Goal: Task Accomplishment & Management: Manage account settings

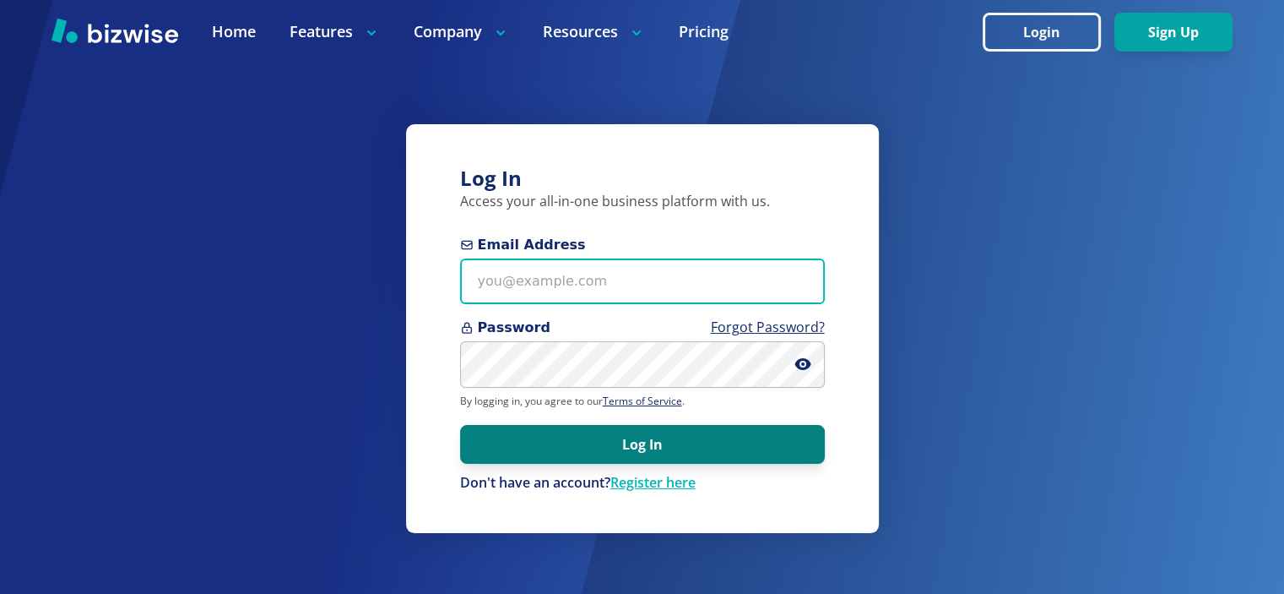
type input "[EMAIL_ADDRESS][DOMAIN_NAME]"
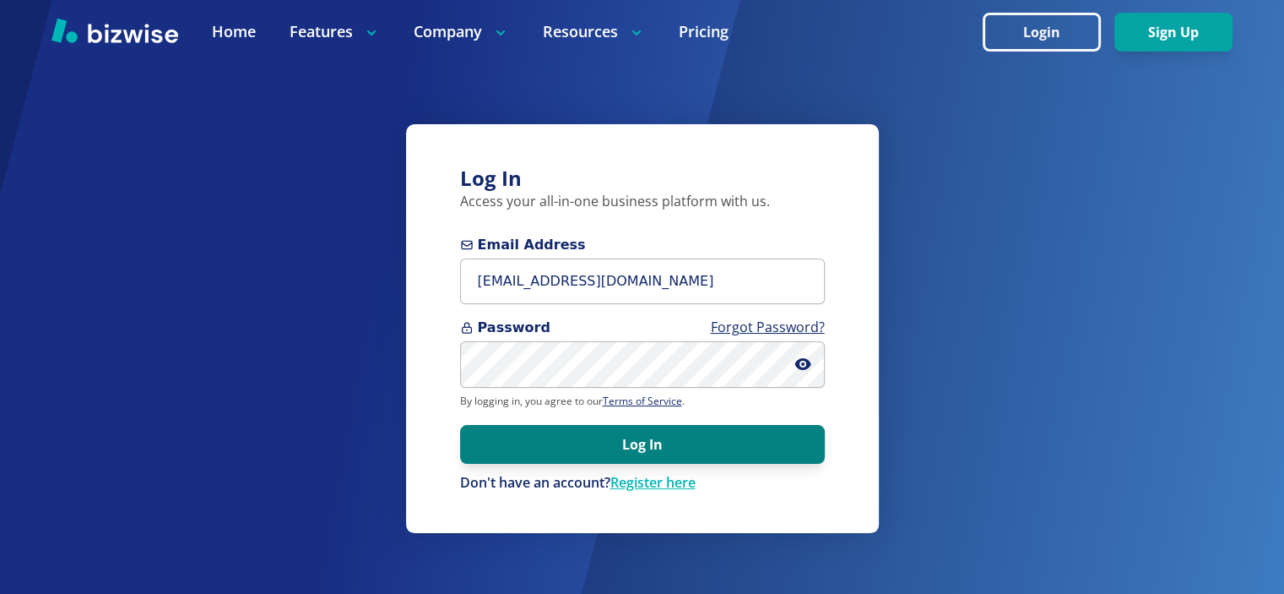
click at [638, 440] on button "Log In" at bounding box center [642, 444] width 365 height 39
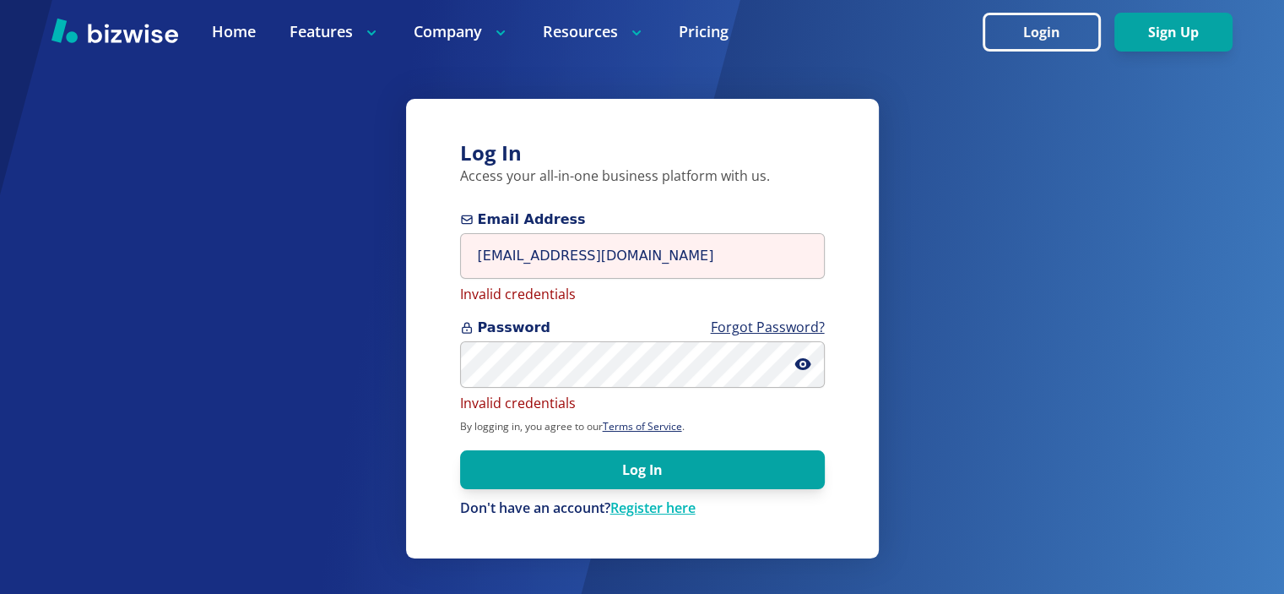
click at [638, 448] on form "Email Address info@thestartupleads.com Invalid credentials Password Forgot Pass…" at bounding box center [642, 363] width 365 height 308
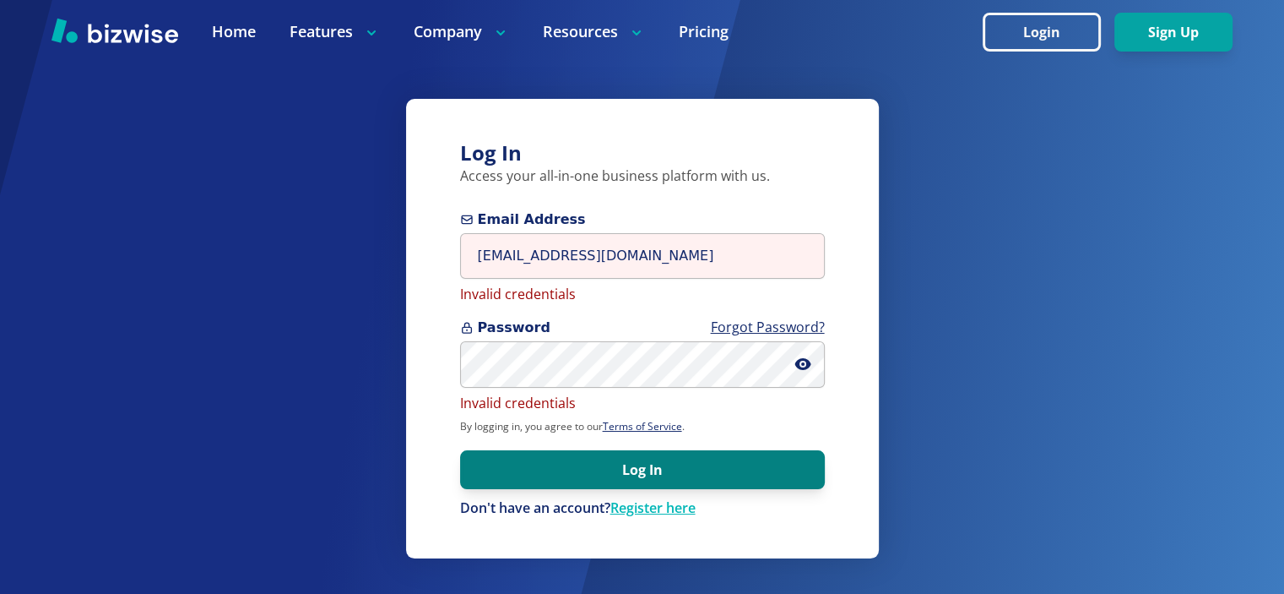
click at [648, 474] on button "Log In" at bounding box center [642, 469] width 365 height 39
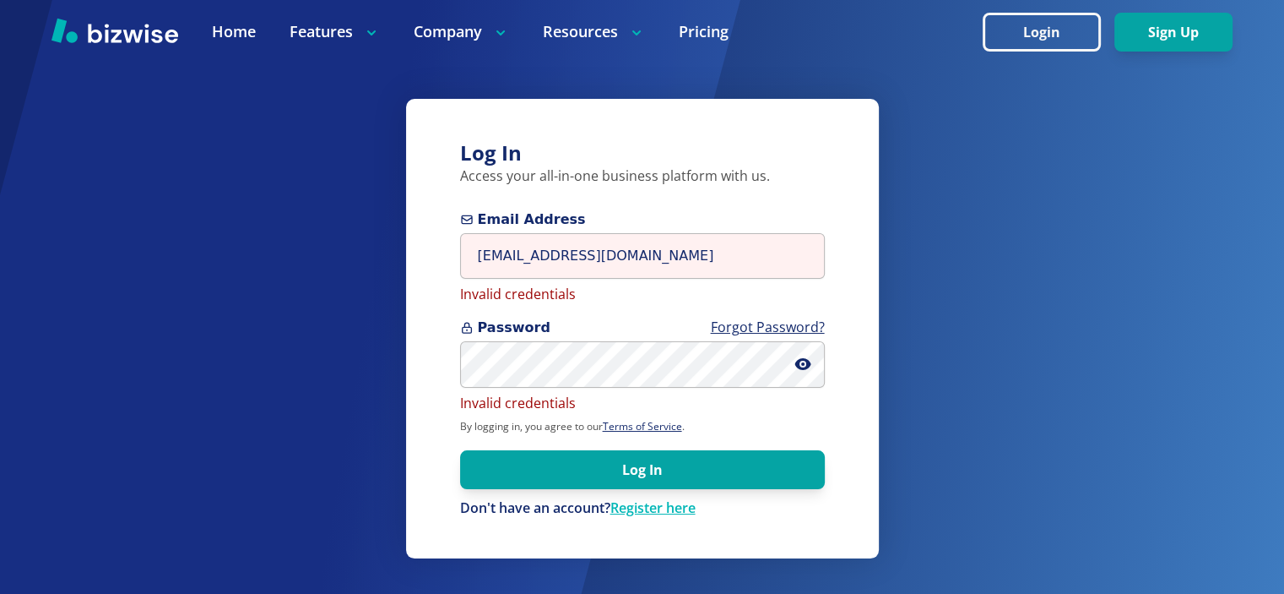
click at [625, 284] on div "Email Address info@thestartupleads.com Invalid credentials" at bounding box center [642, 256] width 365 height 95
click at [647, 259] on input "info@thestartupleads.com" at bounding box center [642, 256] width 365 height 46
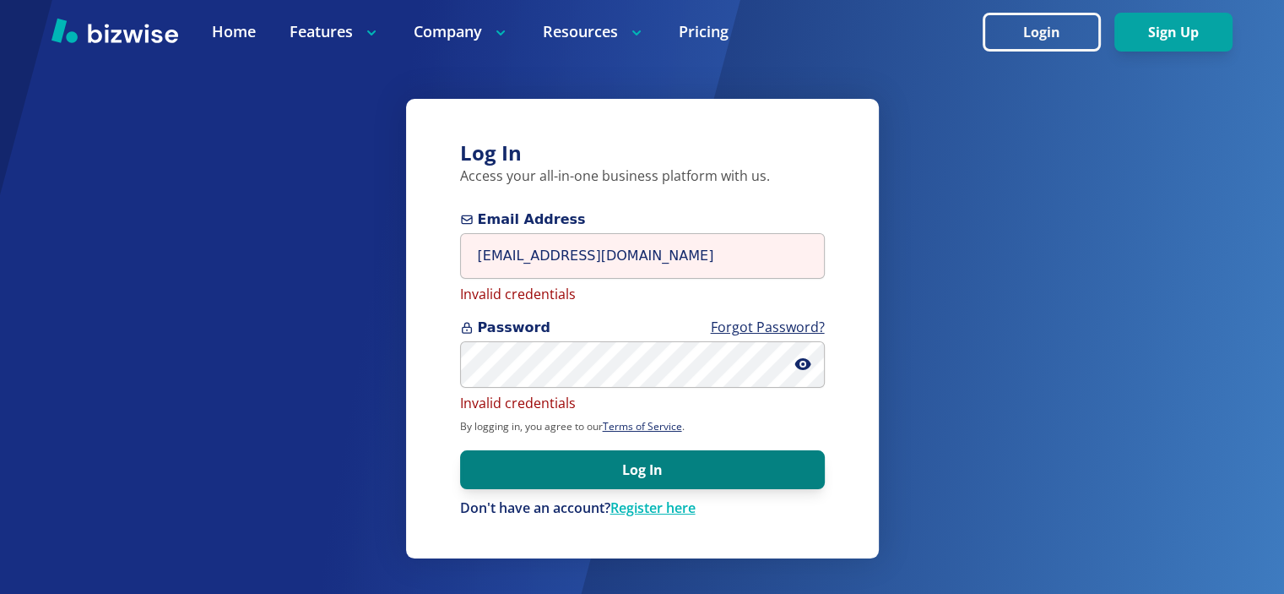
click at [662, 465] on button "Log In" at bounding box center [642, 469] width 365 height 39
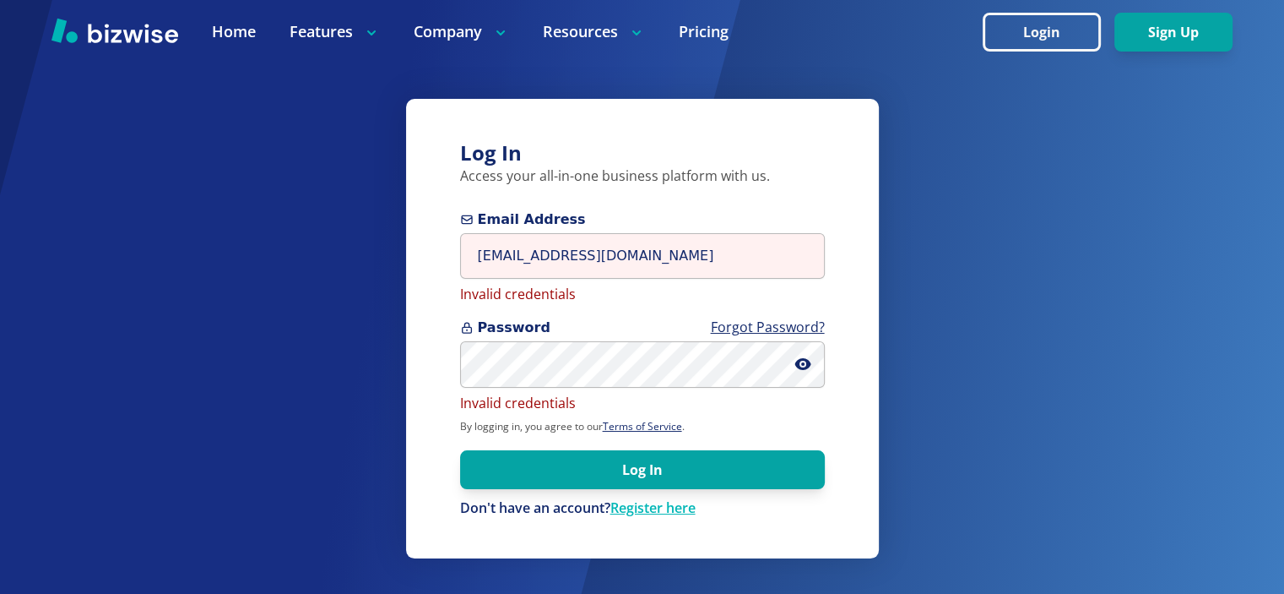
click at [837, 410] on div "Log In Access your all-in-one business platform with us. Email Address info@the…" at bounding box center [642, 328] width 473 height 459
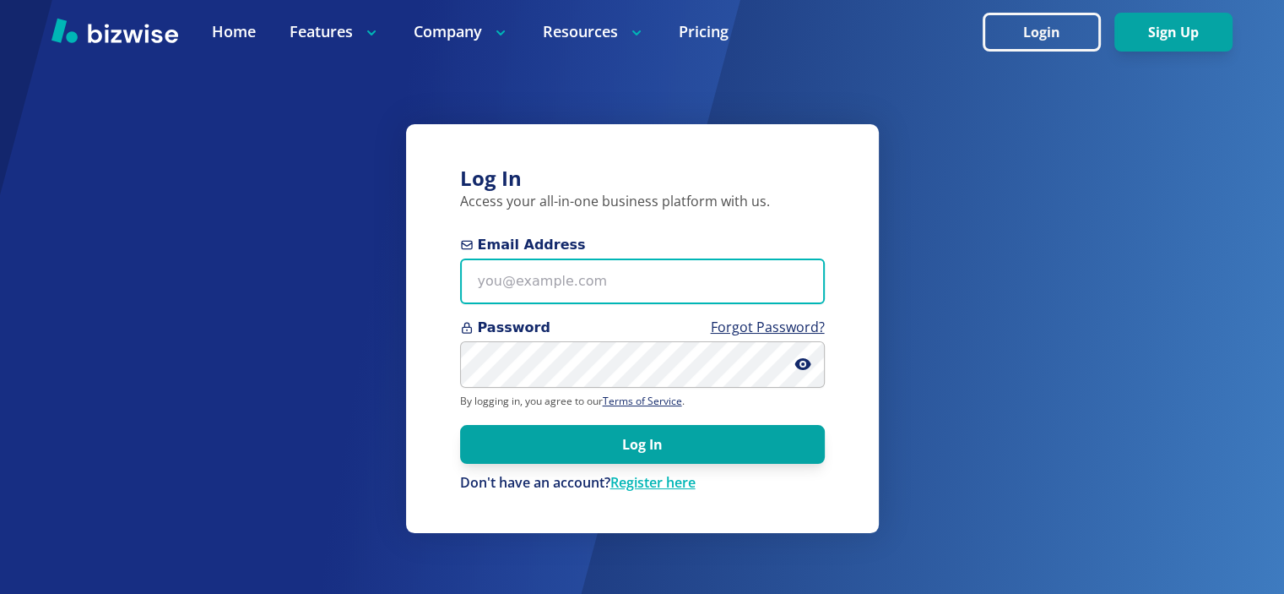
type input "info@thestartupleads.com"
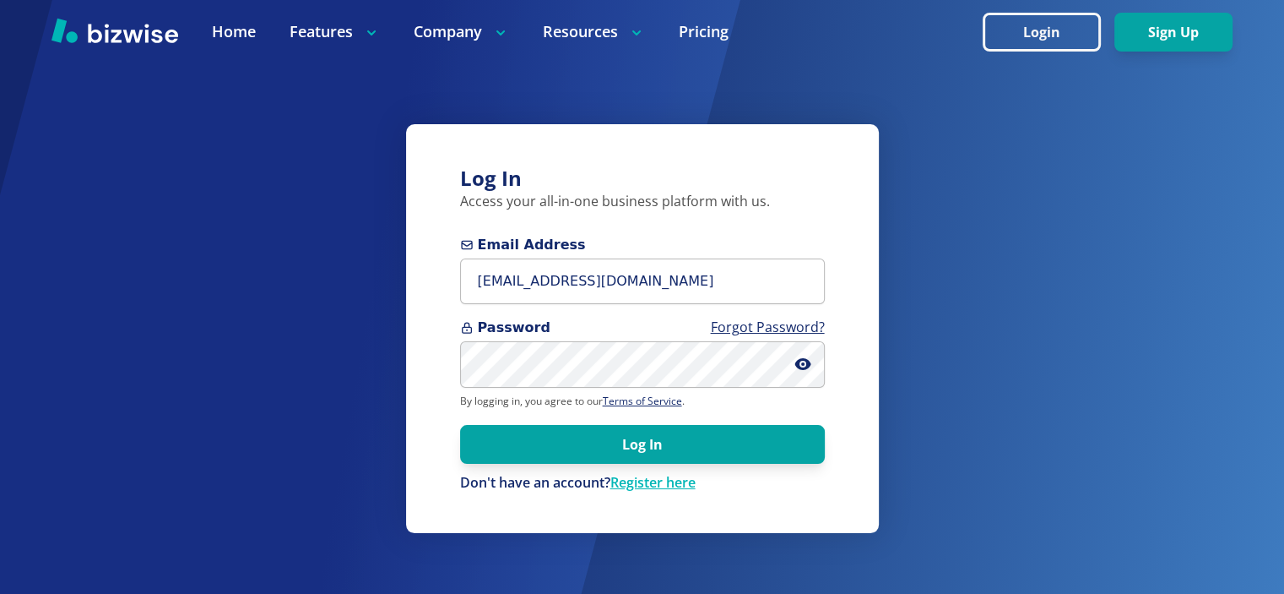
click at [858, 514] on div "Log In Access your all-in-one business platform with us. Email Address info@the…" at bounding box center [642, 328] width 473 height 409
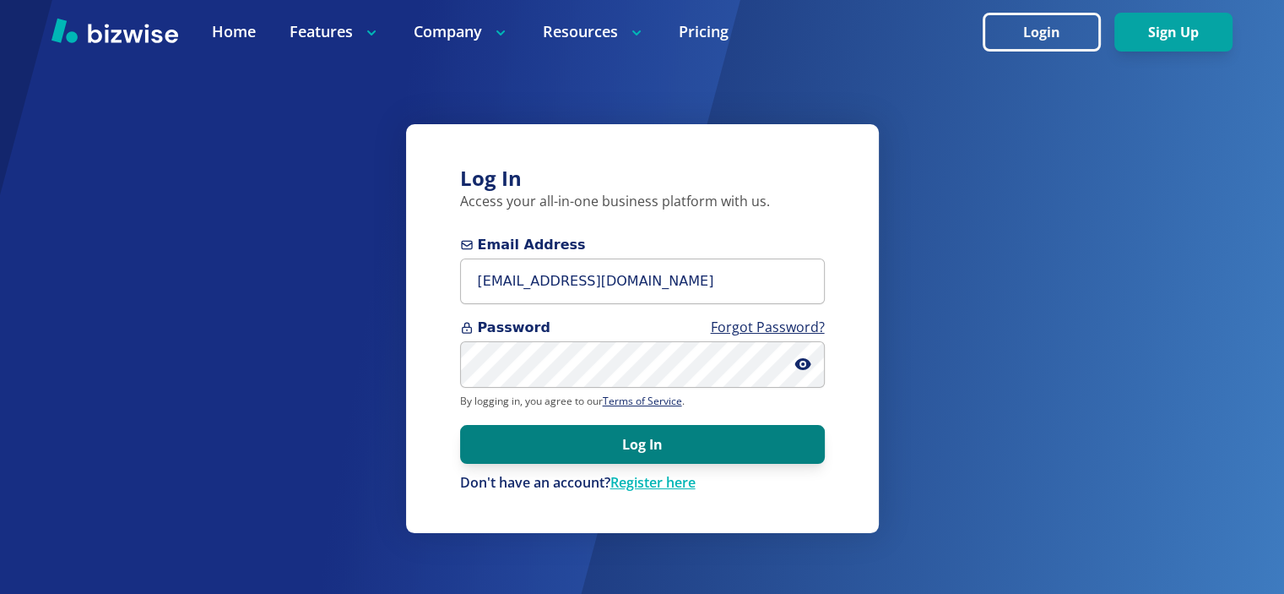
click at [659, 445] on button "Log In" at bounding box center [642, 444] width 365 height 39
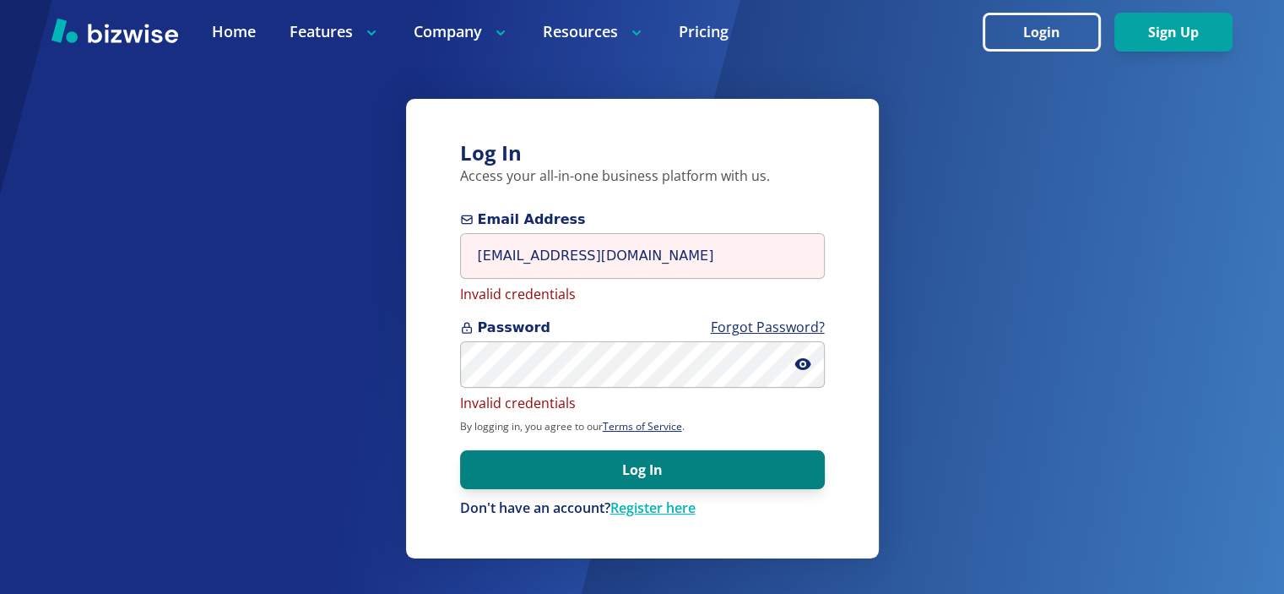
click at [645, 469] on button "Log In" at bounding box center [642, 469] width 365 height 39
click at [667, 460] on button "Log In" at bounding box center [642, 469] width 365 height 39
click at [642, 463] on button "Log In" at bounding box center [642, 469] width 365 height 39
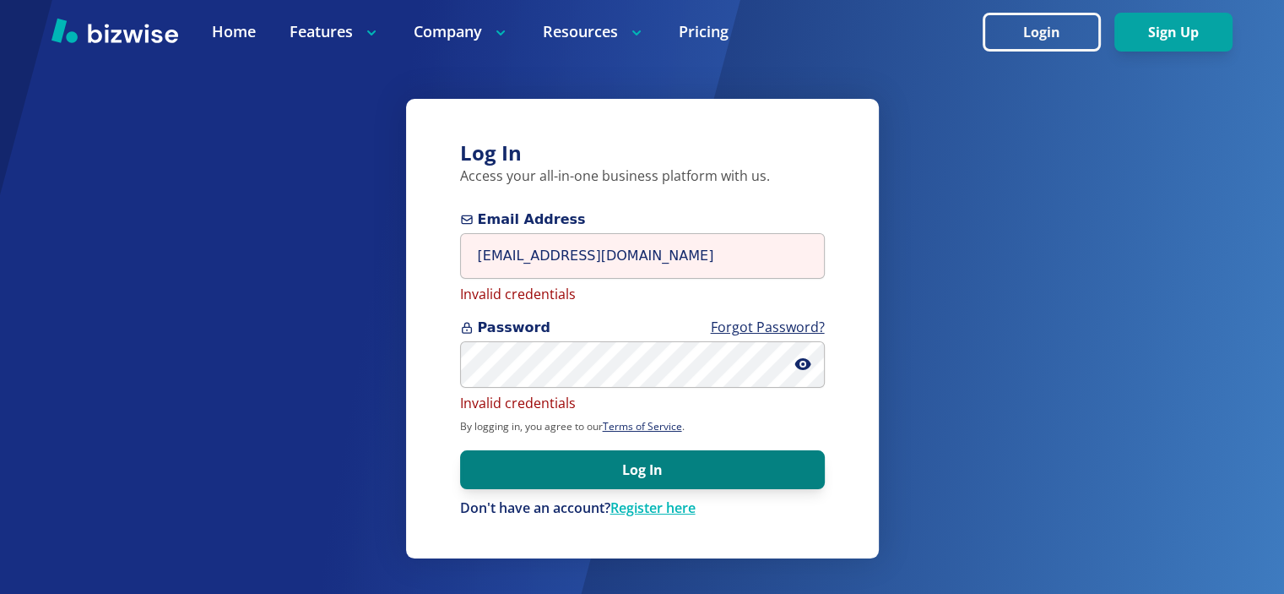
click at [642, 463] on button "Log In" at bounding box center [642, 469] width 365 height 39
click at [691, 454] on button "Log In" at bounding box center [642, 469] width 365 height 39
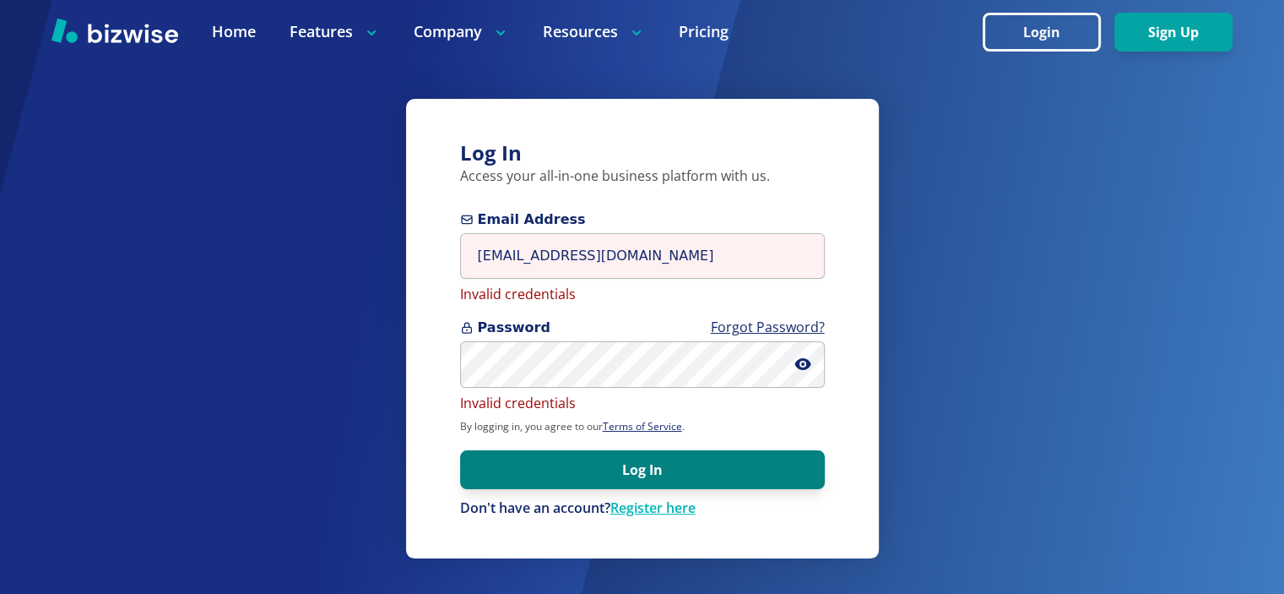
click at [691, 454] on button "Log In" at bounding box center [642, 469] width 365 height 39
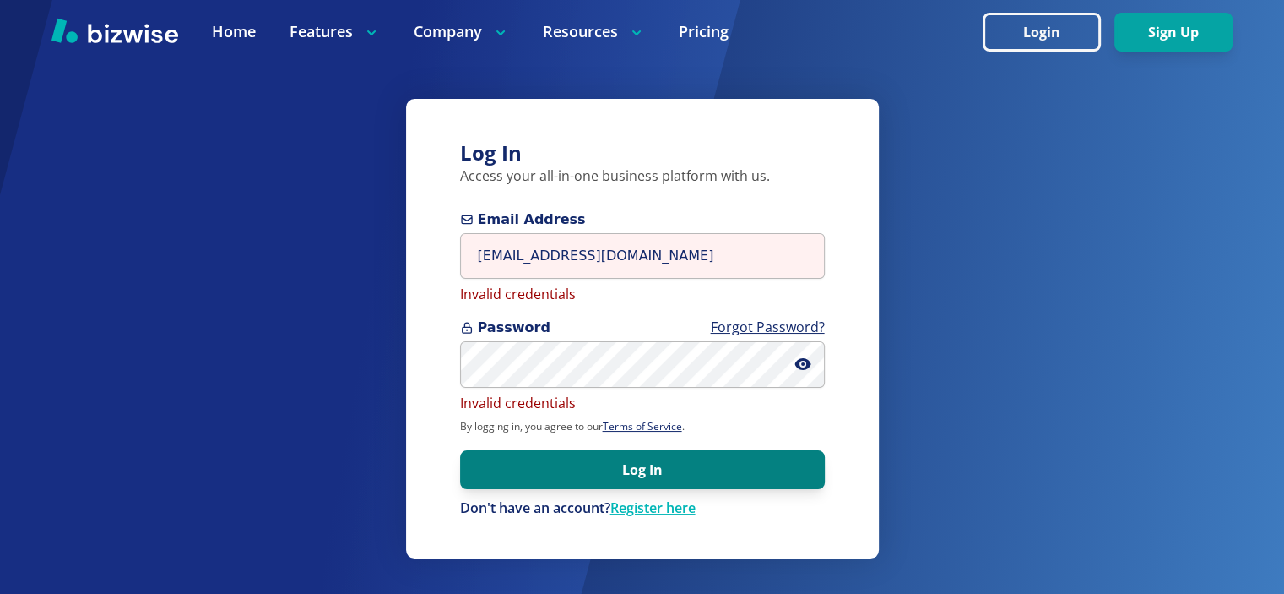
click at [691, 454] on button "Log In" at bounding box center [642, 469] width 365 height 39
click at [696, 452] on button "Log In" at bounding box center [642, 469] width 365 height 39
click at [696, 462] on button "Log In" at bounding box center [642, 469] width 365 height 39
click at [696, 463] on button "Log In" at bounding box center [642, 469] width 365 height 39
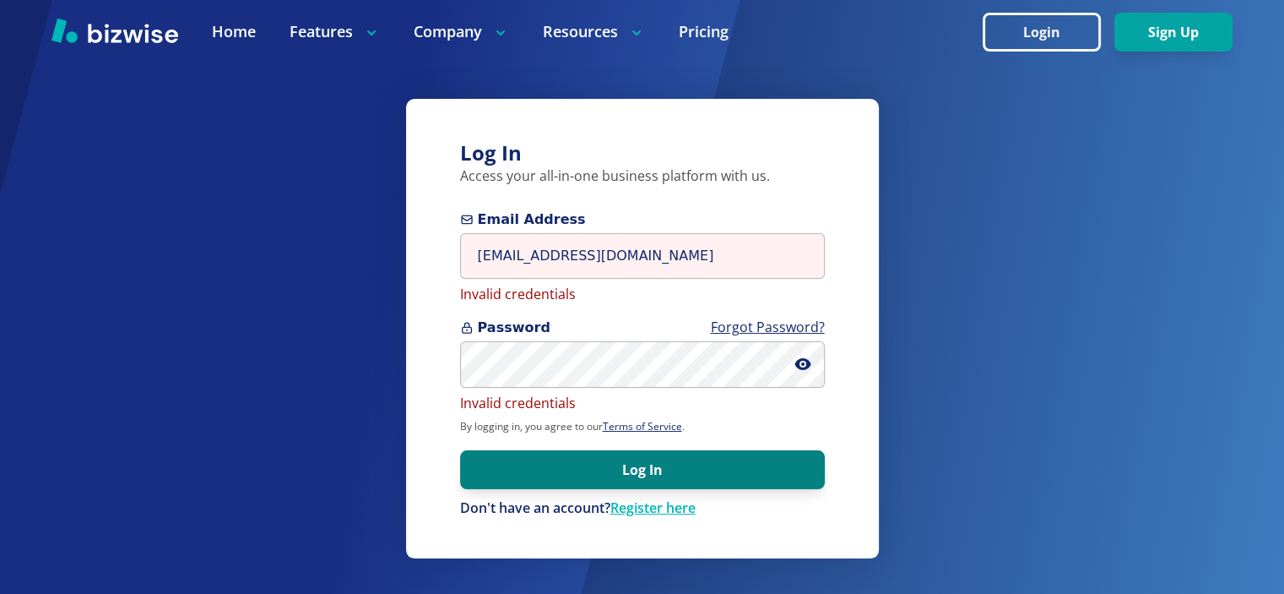
click at [696, 463] on button "Log In" at bounding box center [642, 469] width 365 height 39
click at [696, 462] on button "Log In" at bounding box center [642, 469] width 365 height 39
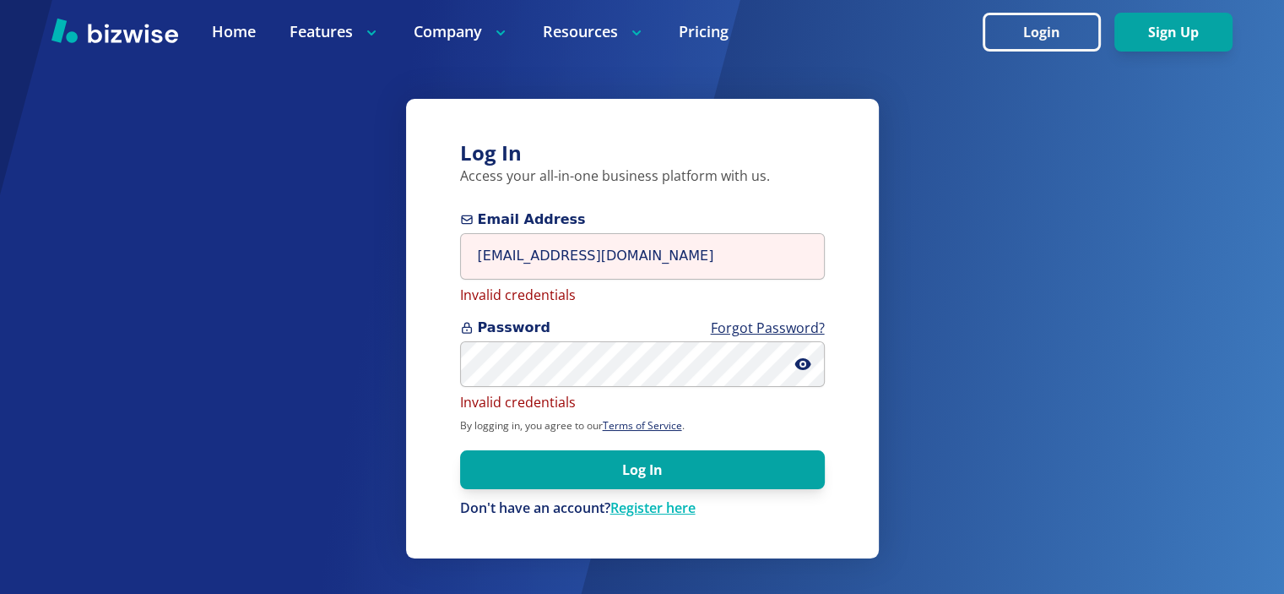
click at [811, 356] on icon at bounding box center [803, 363] width 17 height 17
click at [804, 357] on icon at bounding box center [803, 363] width 17 height 17
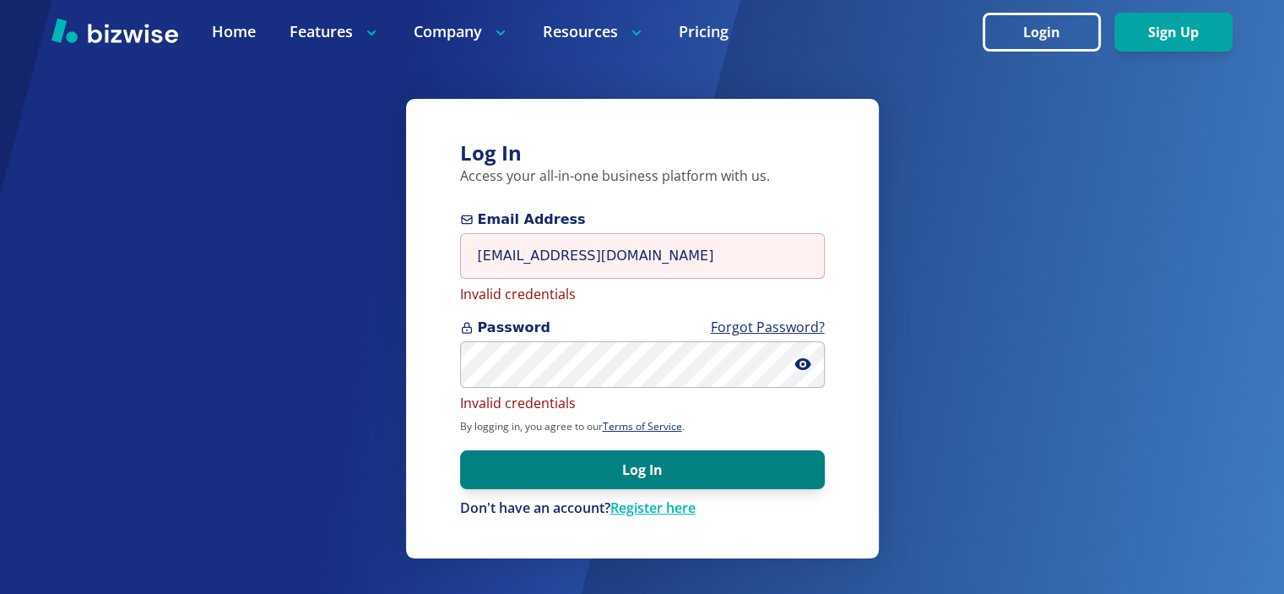
click at [682, 472] on button "Log In" at bounding box center [642, 469] width 365 height 39
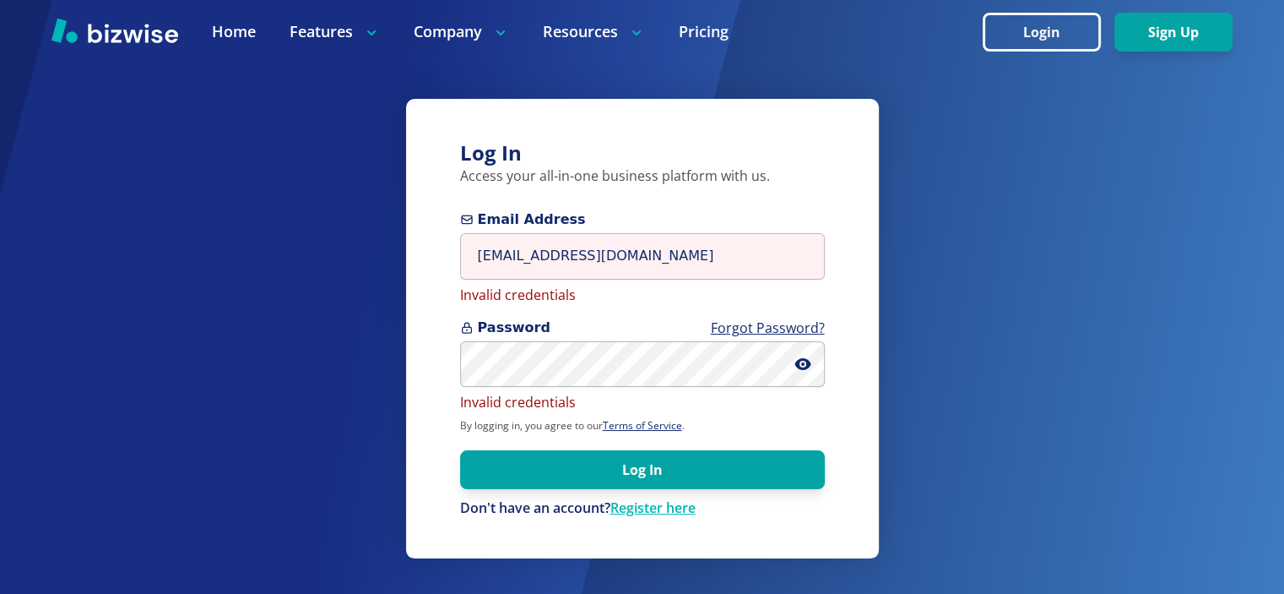
click at [1014, 462] on div "Log In Access your all-in-one business platform with us. Email Address info@the…" at bounding box center [642, 297] width 1284 height 594
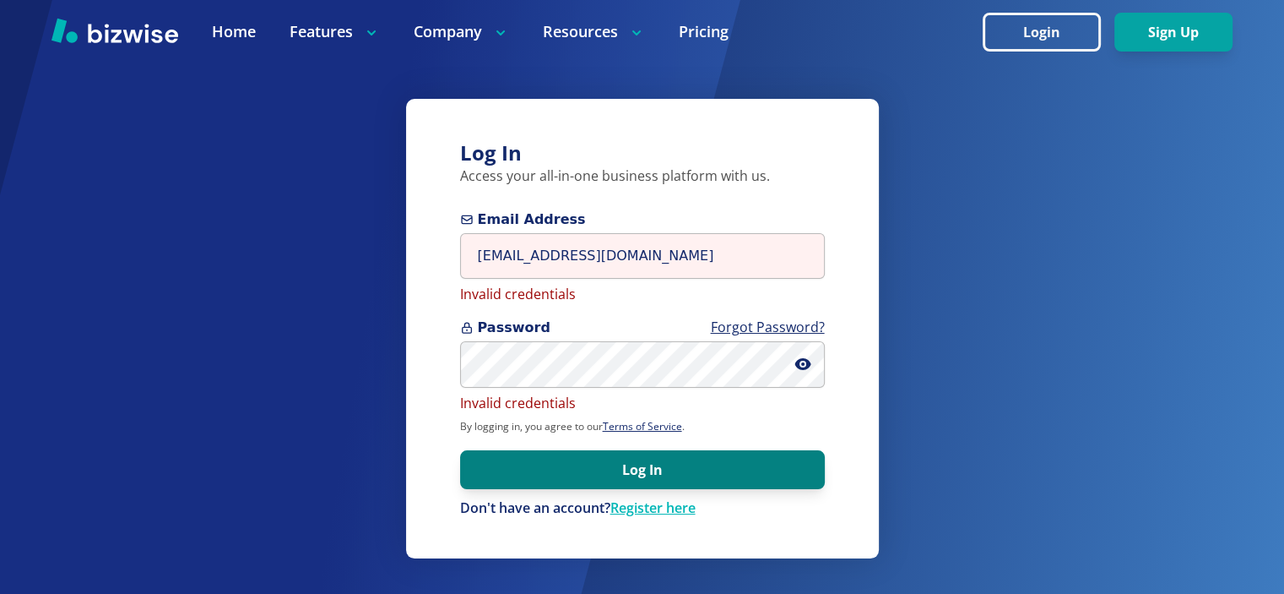
click at [639, 464] on button "Log In" at bounding box center [642, 469] width 365 height 39
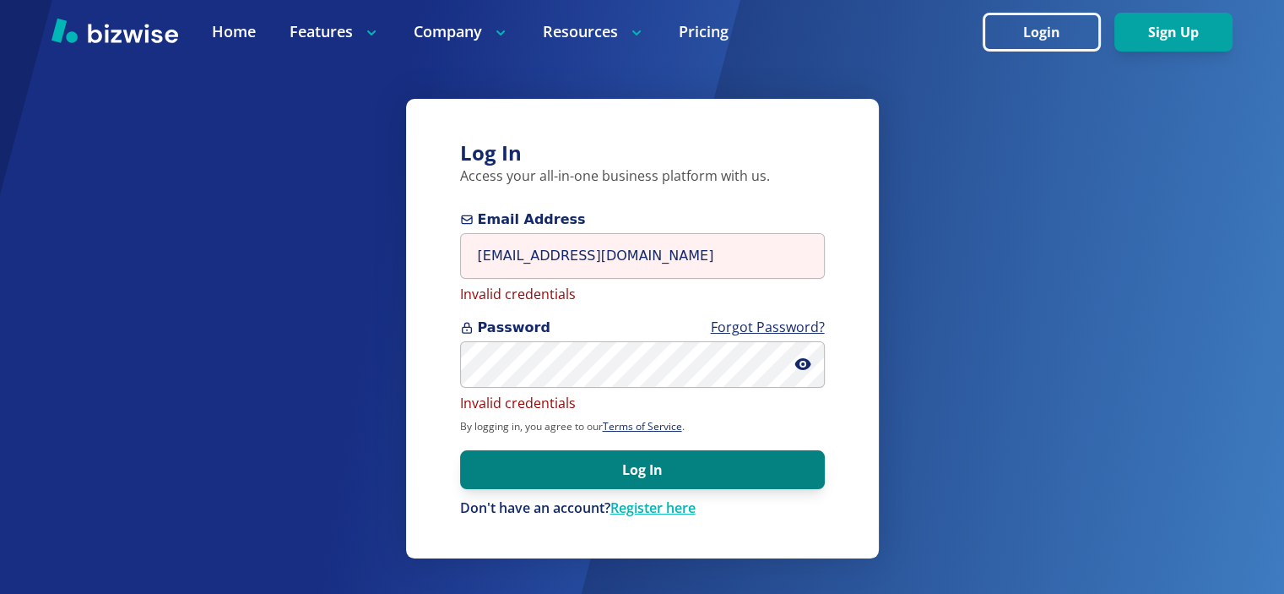
click at [639, 464] on button "Log In" at bounding box center [642, 469] width 365 height 39
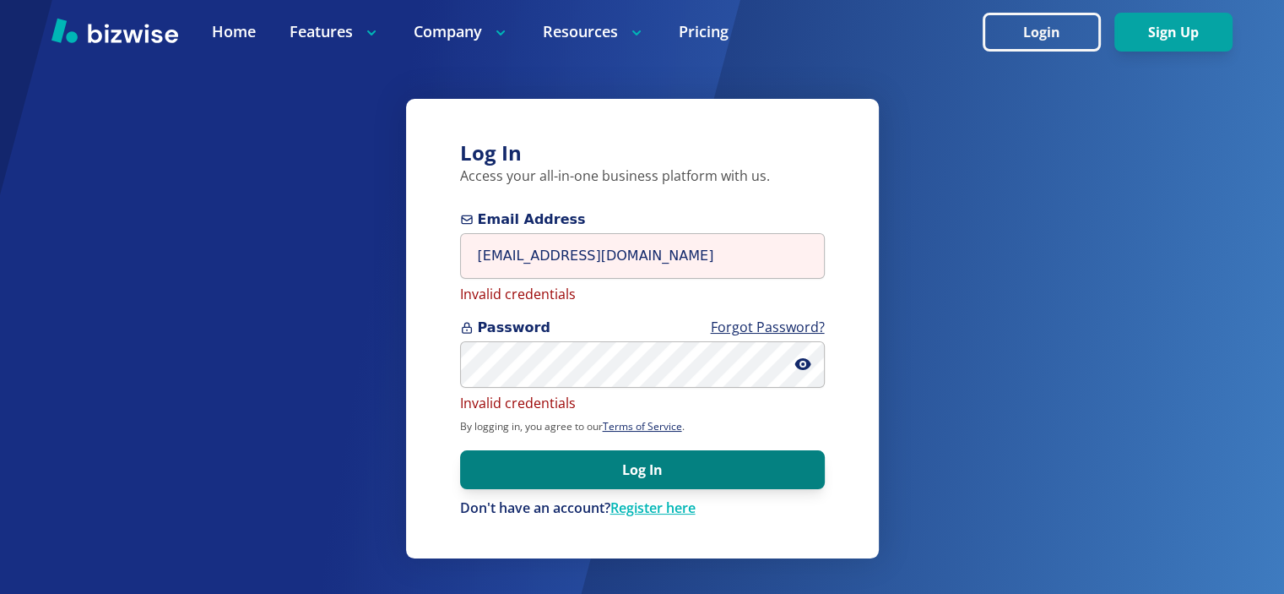
click at [639, 464] on button "Log In" at bounding box center [642, 469] width 365 height 39
click at [597, 469] on button "Log In" at bounding box center [642, 469] width 365 height 39
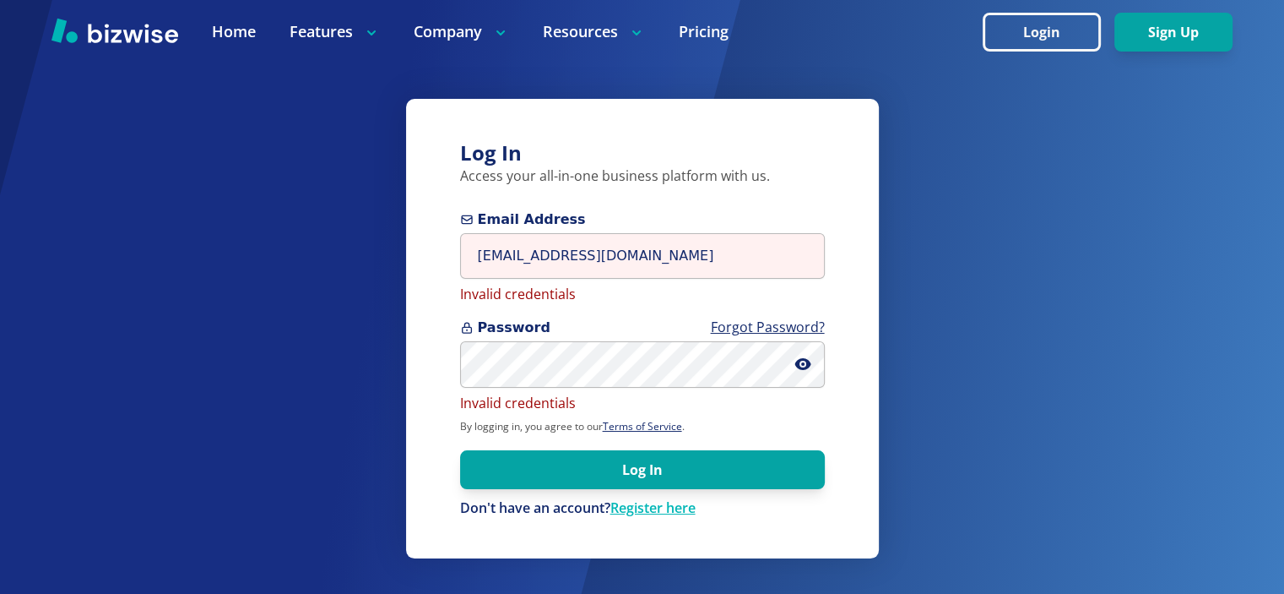
click at [702, 217] on span "Email Address" at bounding box center [642, 219] width 365 height 20
click at [702, 233] on input "[EMAIL_ADDRESS][DOMAIN_NAME]" at bounding box center [642, 256] width 365 height 46
click at [697, 270] on input "[EMAIL_ADDRESS][DOMAIN_NAME]" at bounding box center [642, 256] width 365 height 46
drag, startPoint x: 697, startPoint y: 270, endPoint x: 690, endPoint y: 283, distance: 14.4
click at [697, 271] on input "[EMAIL_ADDRESS][DOMAIN_NAME]" at bounding box center [642, 256] width 365 height 46
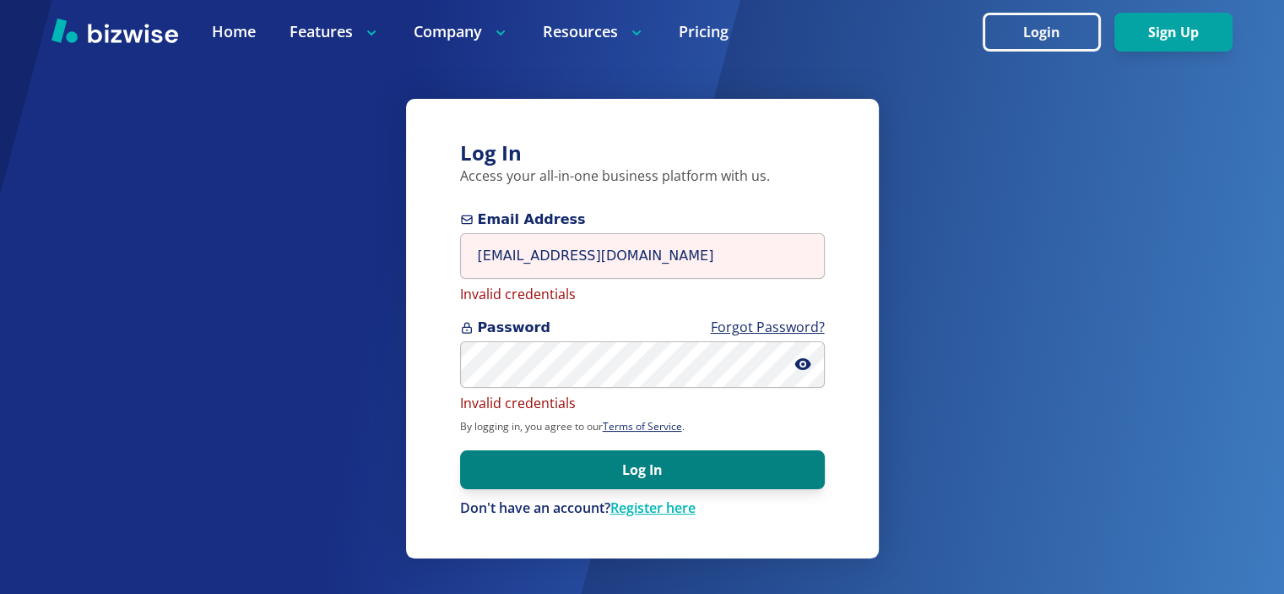
click at [609, 465] on button "Log In" at bounding box center [642, 469] width 365 height 39
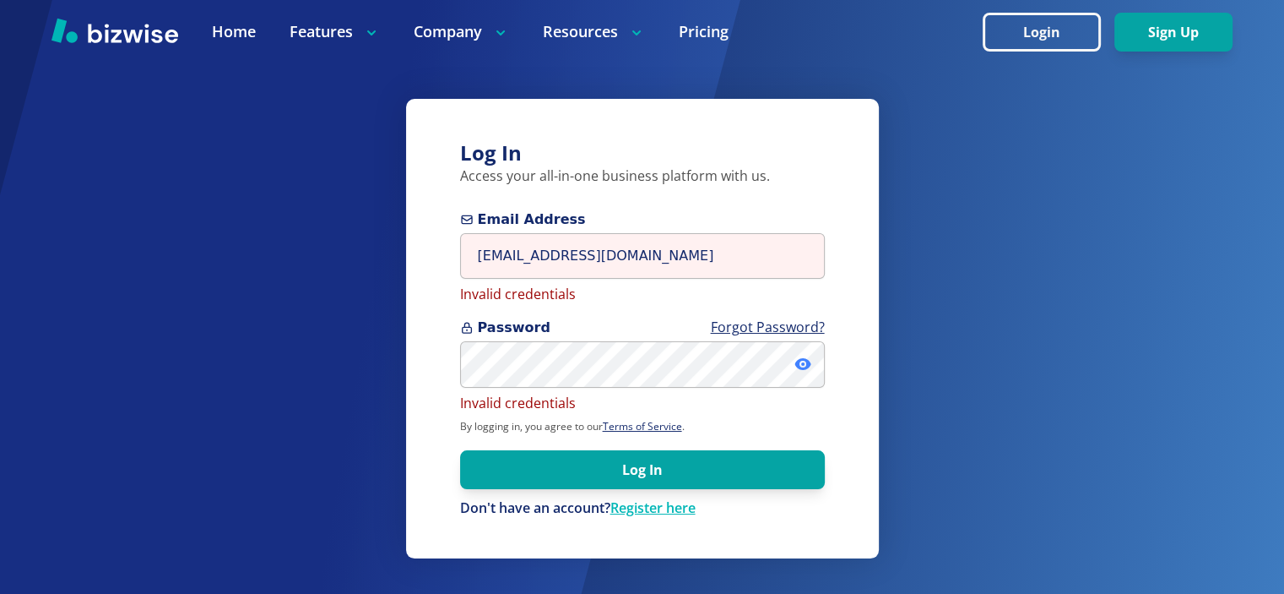
click at [806, 371] on icon at bounding box center [803, 363] width 17 height 17
click at [802, 371] on icon at bounding box center [803, 363] width 17 height 17
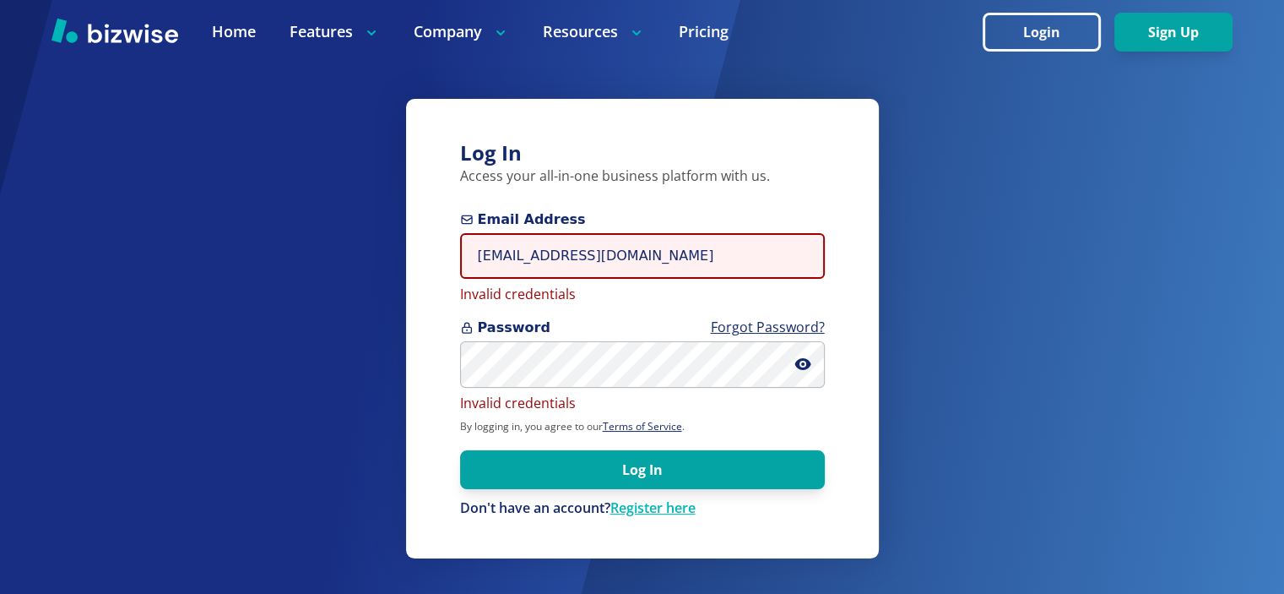
click at [535, 276] on input "[EMAIL_ADDRESS][DOMAIN_NAME]" at bounding box center [642, 256] width 365 height 46
click at [556, 249] on input "[EMAIL_ADDRESS][DOMAIN_NAME]" at bounding box center [642, 256] width 365 height 46
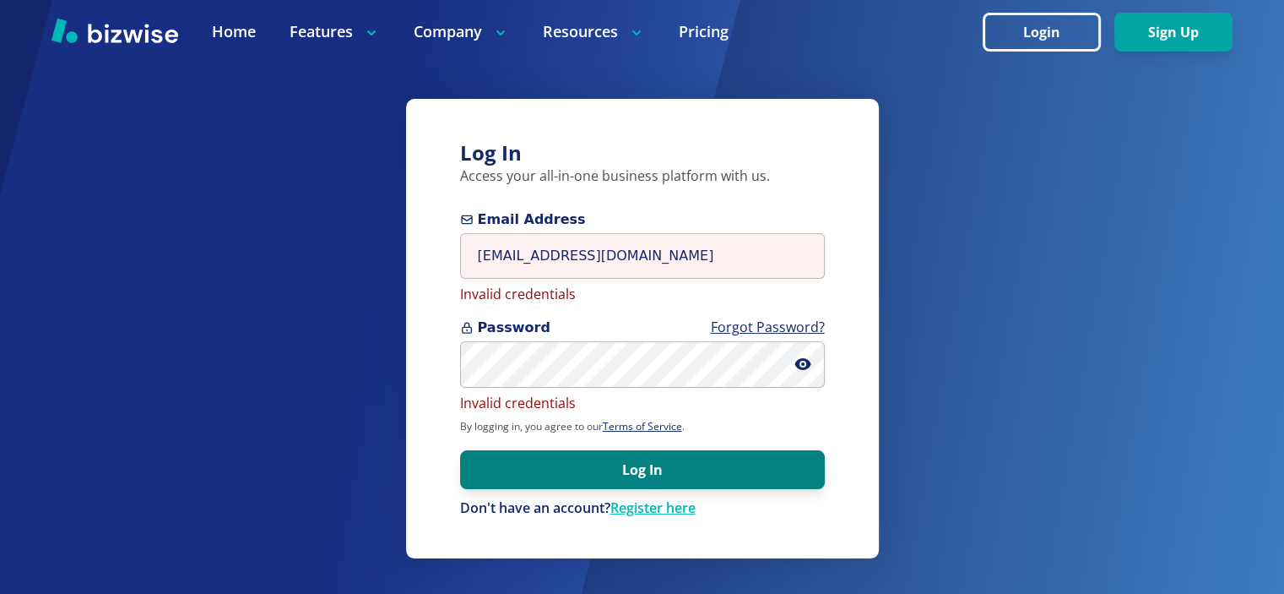
click at [740, 484] on button "Log In" at bounding box center [642, 469] width 365 height 39
click at [752, 479] on button "Log In" at bounding box center [642, 469] width 365 height 39
click at [654, 464] on button "Log In" at bounding box center [642, 469] width 365 height 39
click at [638, 466] on button "Log In" at bounding box center [642, 469] width 365 height 39
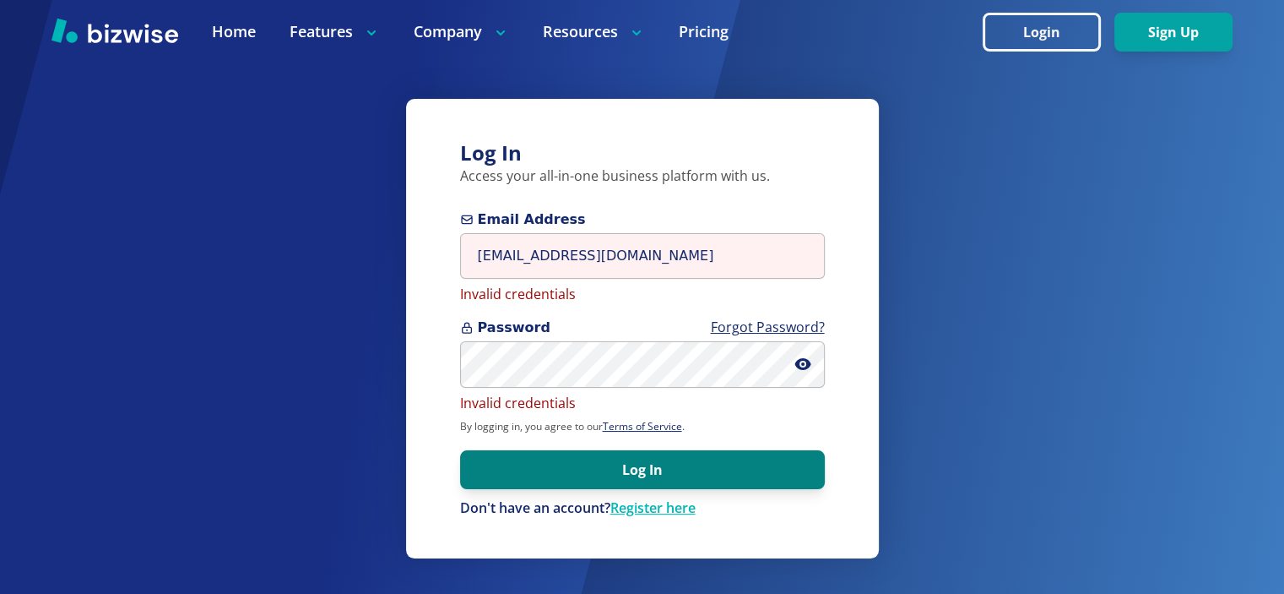
click at [638, 466] on button "Log In" at bounding box center [642, 469] width 365 height 39
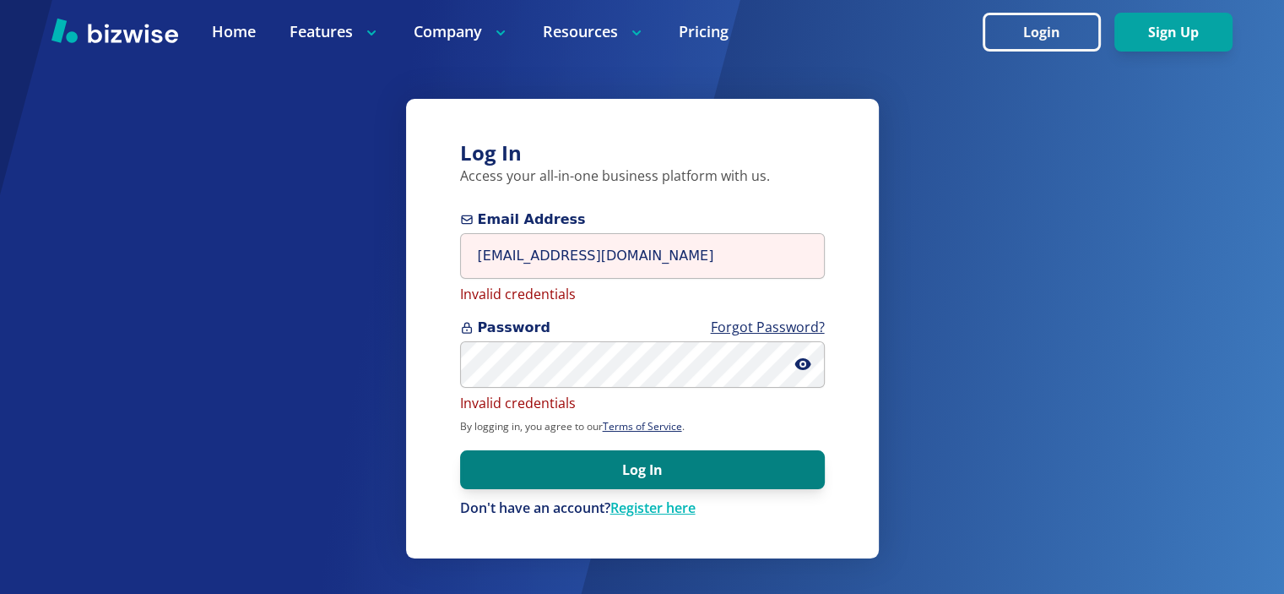
click at [638, 466] on button "Log In" at bounding box center [642, 469] width 365 height 39
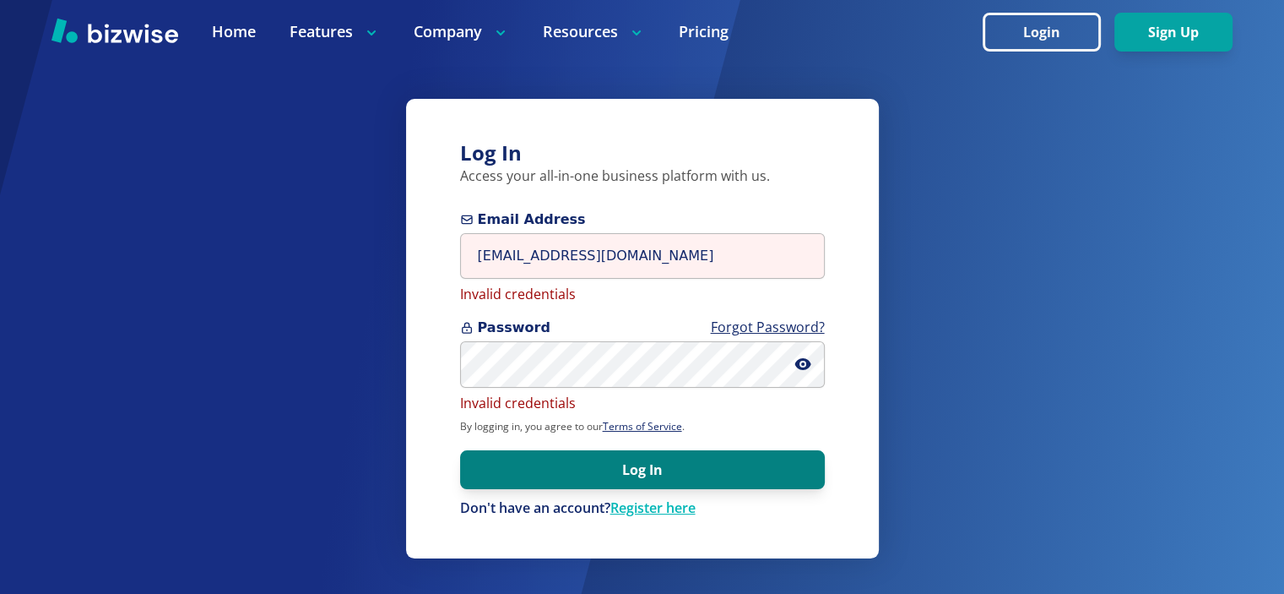
click at [638, 466] on button "Log In" at bounding box center [642, 469] width 365 height 39
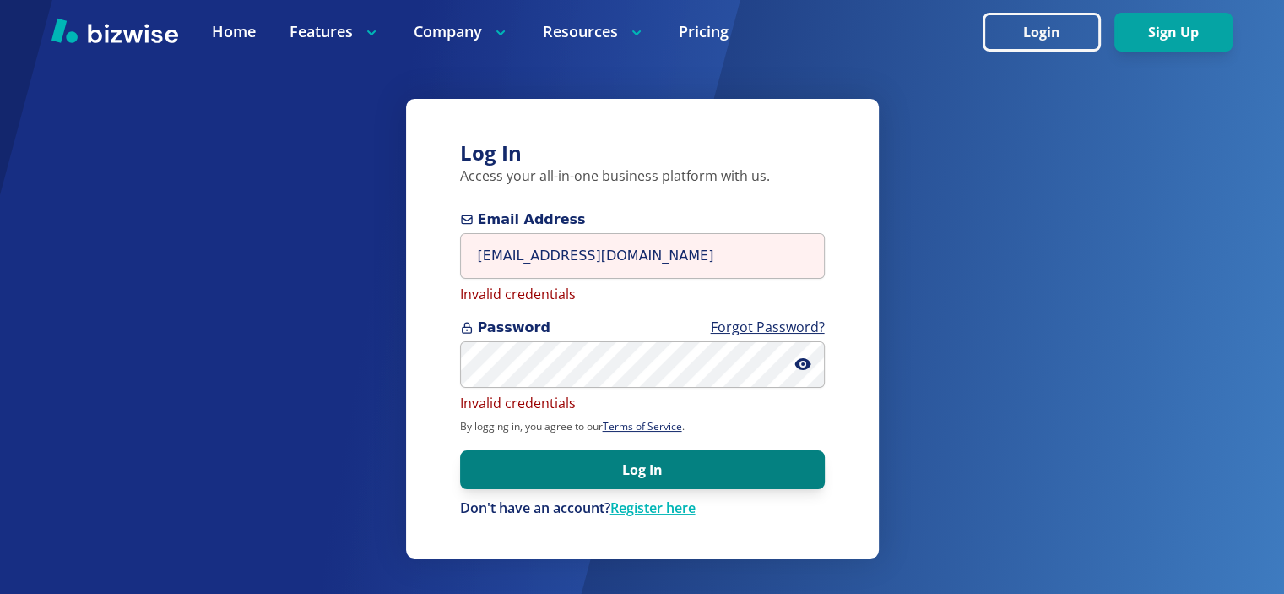
click at [638, 466] on button "Log In" at bounding box center [642, 469] width 365 height 39
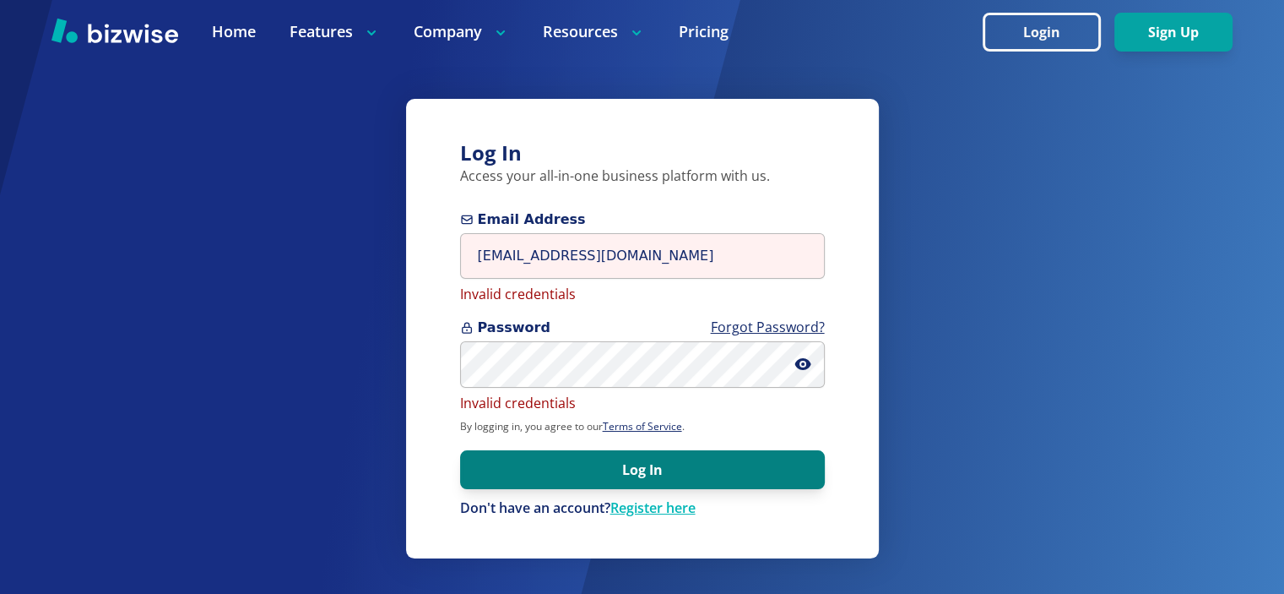
click at [638, 466] on button "Log In" at bounding box center [642, 469] width 365 height 39
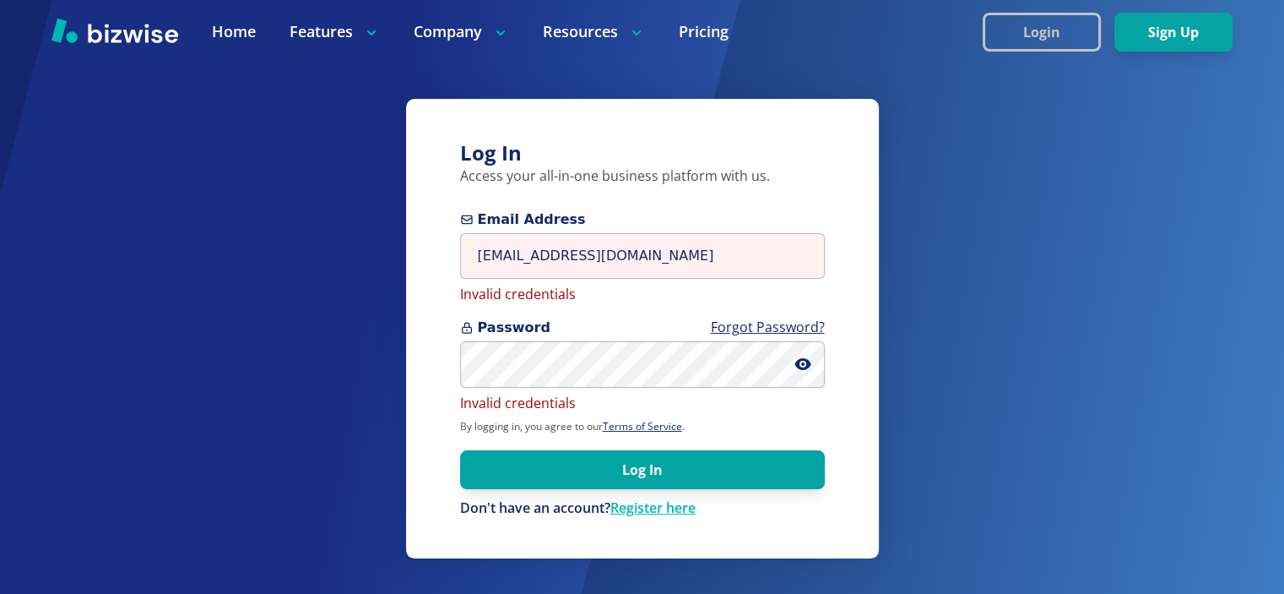
click at [1025, 43] on button "Login" at bounding box center [1042, 32] width 118 height 39
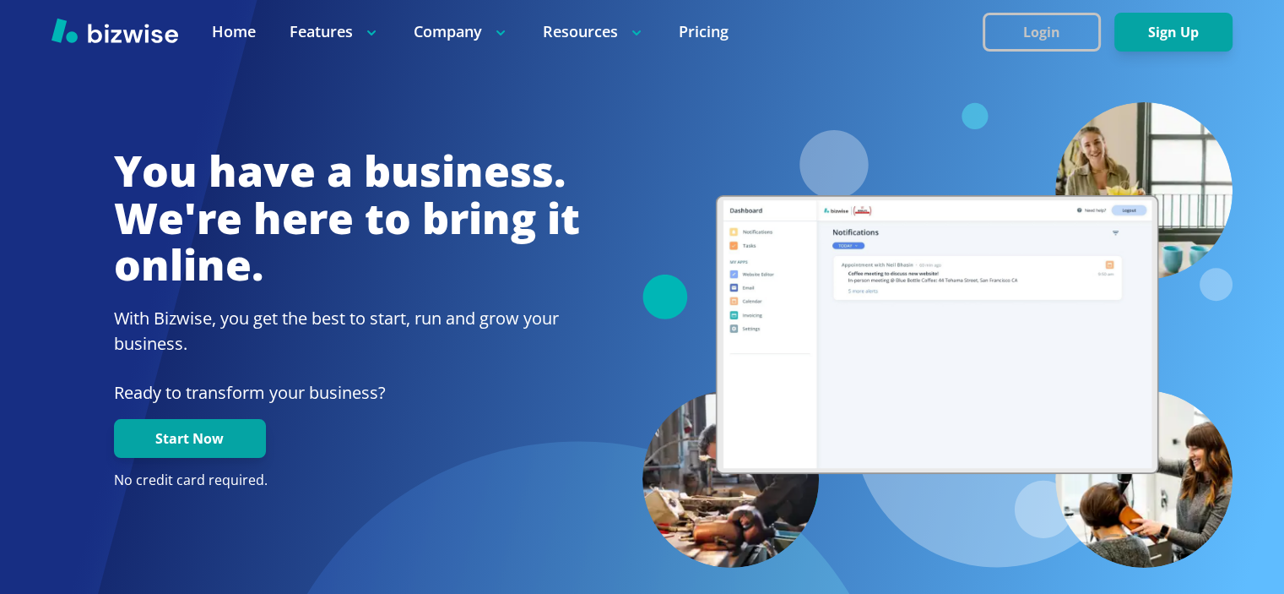
click at [989, 40] on button "Login" at bounding box center [1042, 32] width 118 height 39
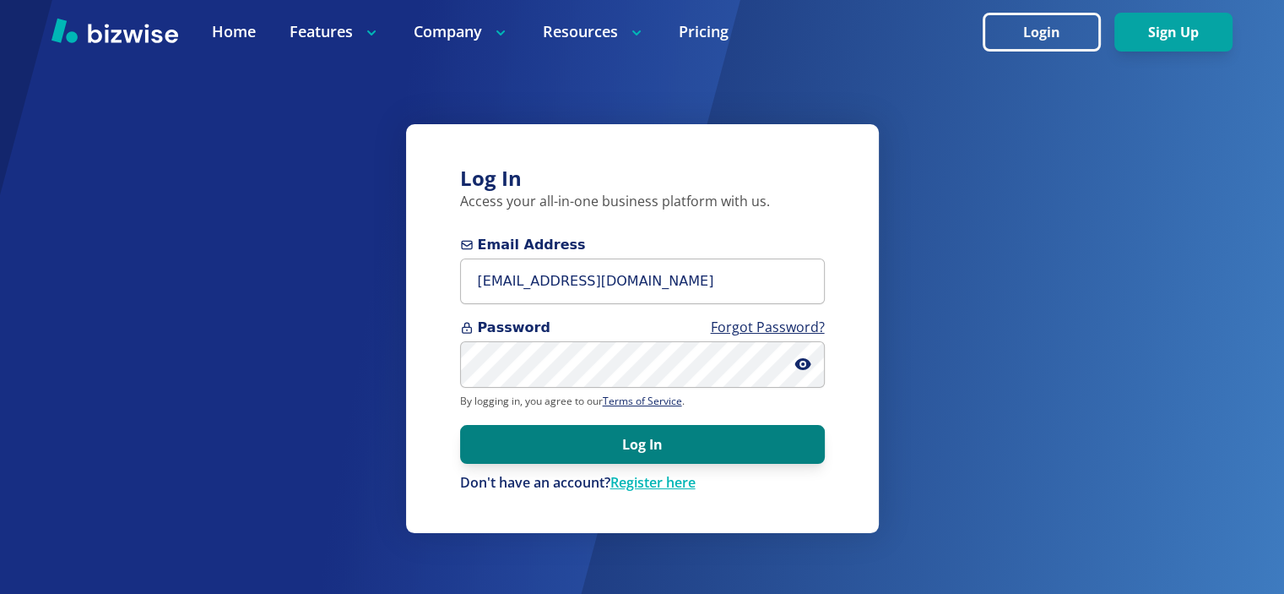
click at [626, 452] on button "Log In" at bounding box center [642, 444] width 365 height 39
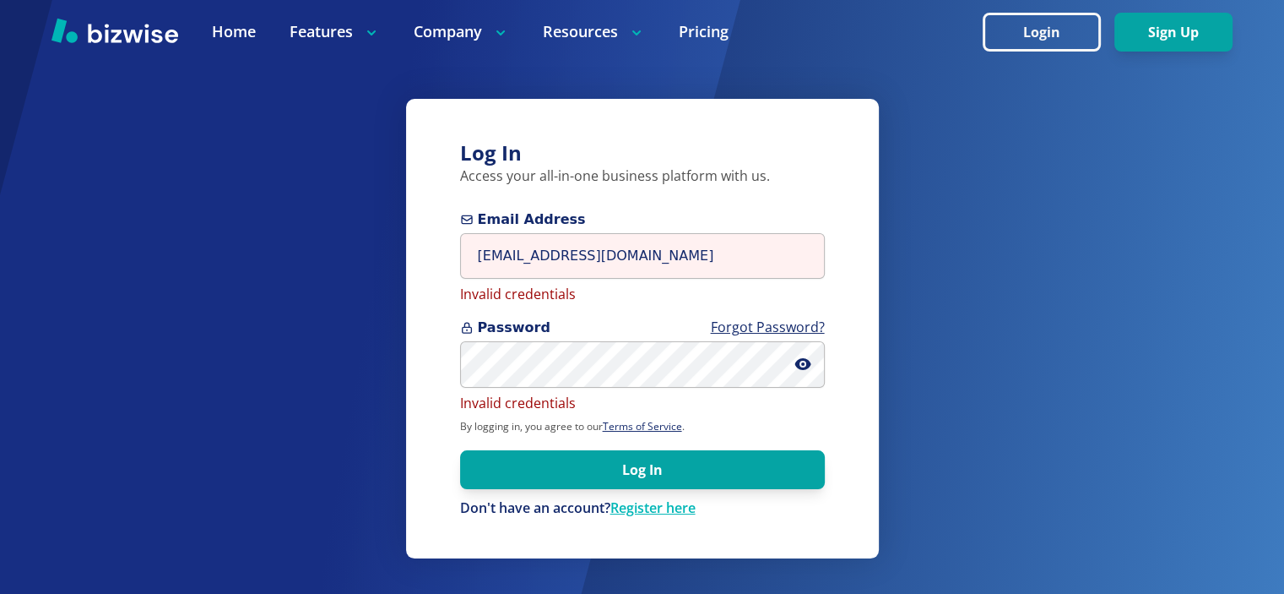
click at [786, 416] on form "Email Address [EMAIL_ADDRESS][DOMAIN_NAME] Invalid credentials Password Forgot …" at bounding box center [642, 363] width 365 height 308
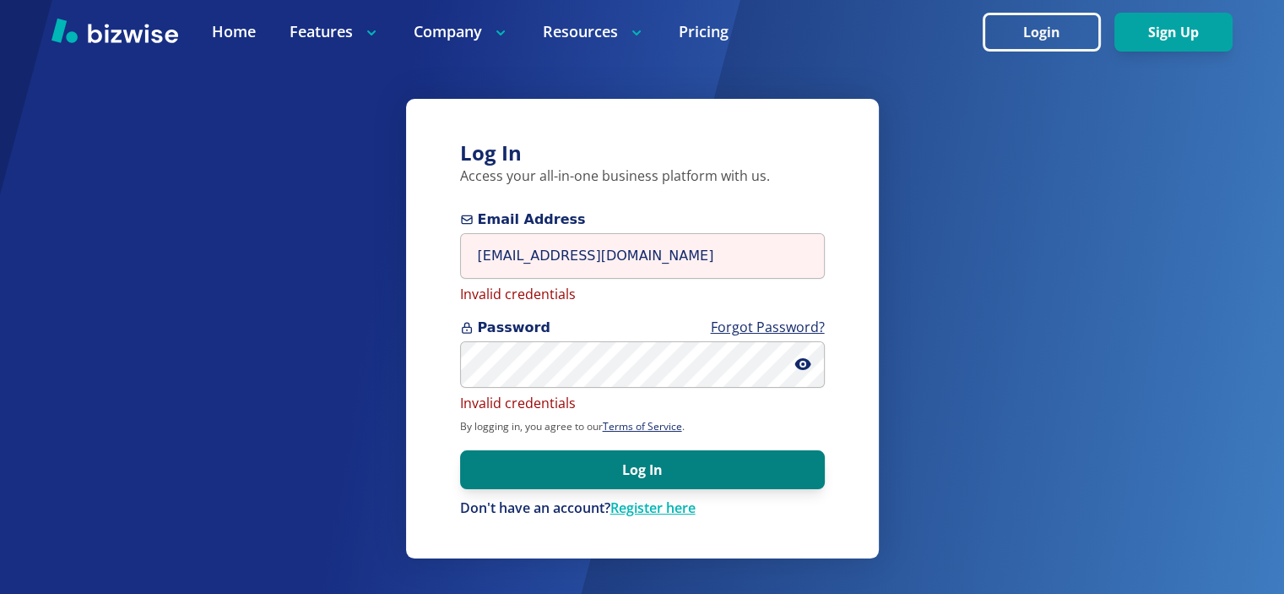
click at [737, 480] on button "Log In" at bounding box center [642, 469] width 365 height 39
click at [648, 462] on button "Log In" at bounding box center [642, 469] width 365 height 39
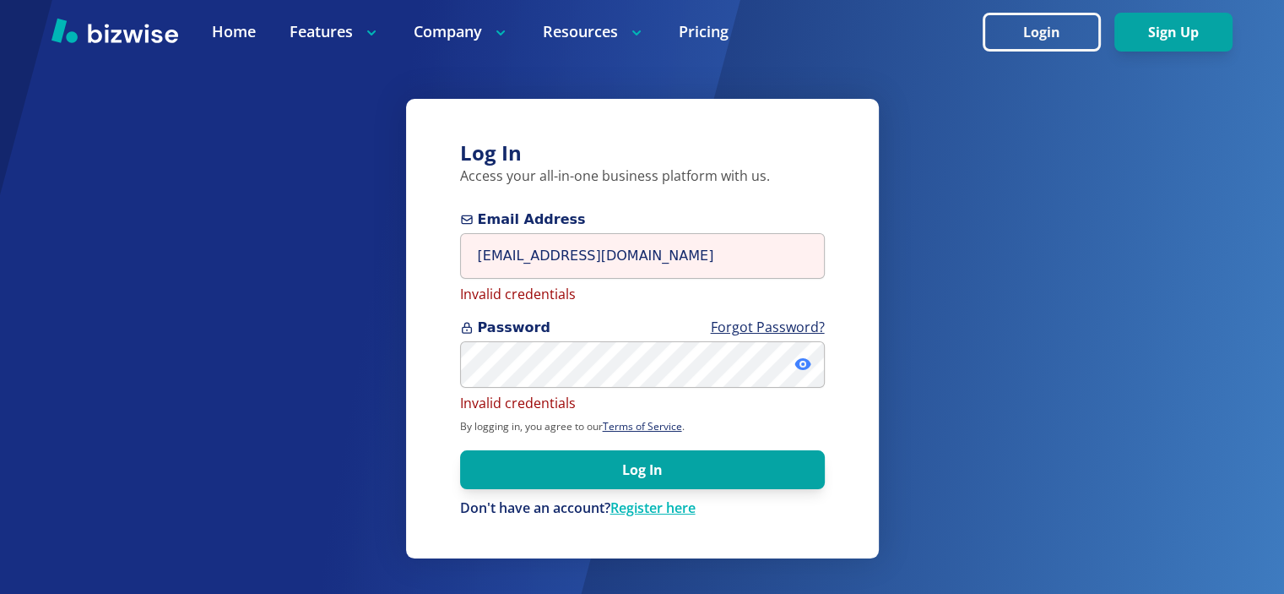
click at [804, 366] on icon at bounding box center [803, 363] width 17 height 17
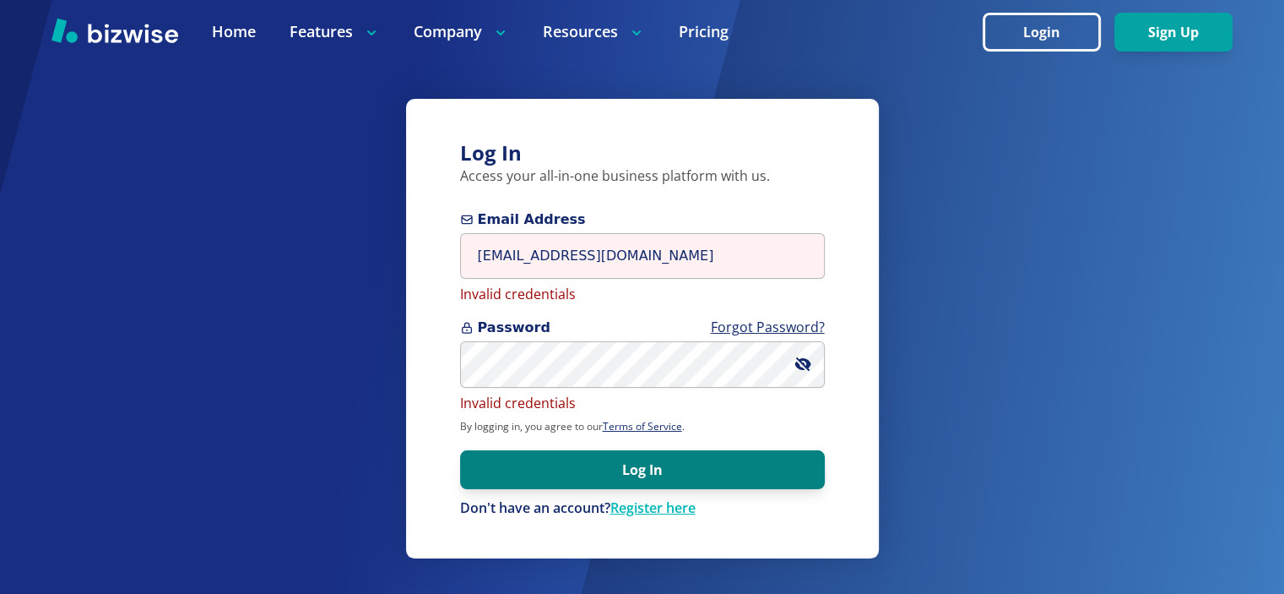
click at [598, 471] on button "Log In" at bounding box center [642, 469] width 365 height 39
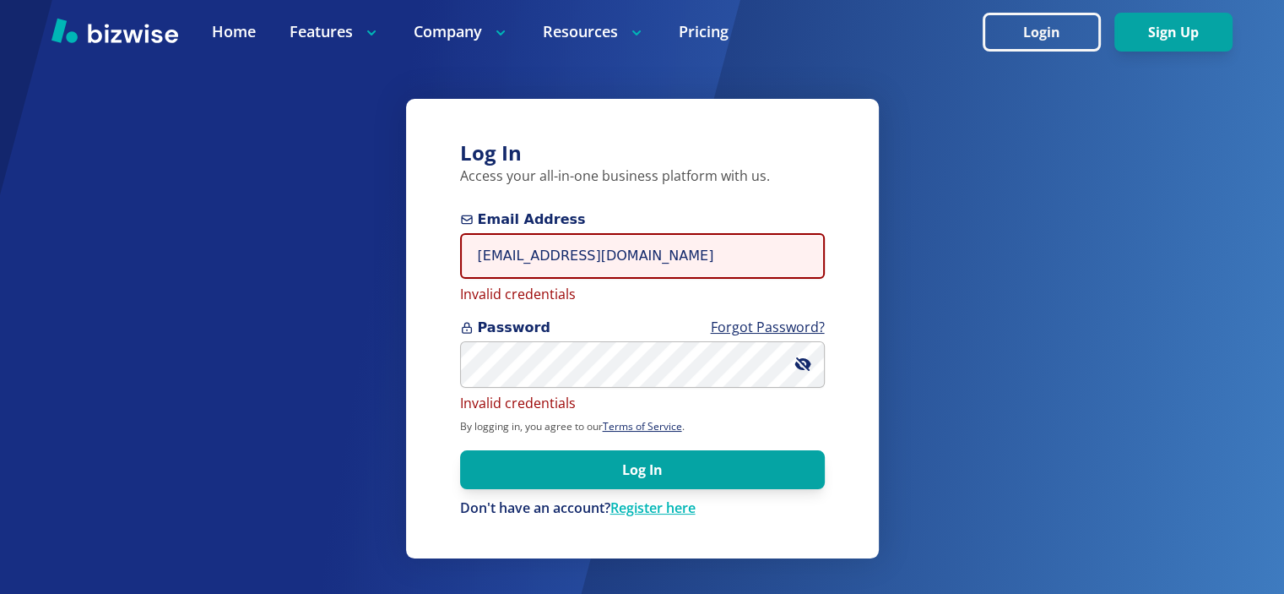
click at [670, 262] on input "[EMAIL_ADDRESS][DOMAIN_NAME]" at bounding box center [642, 256] width 365 height 46
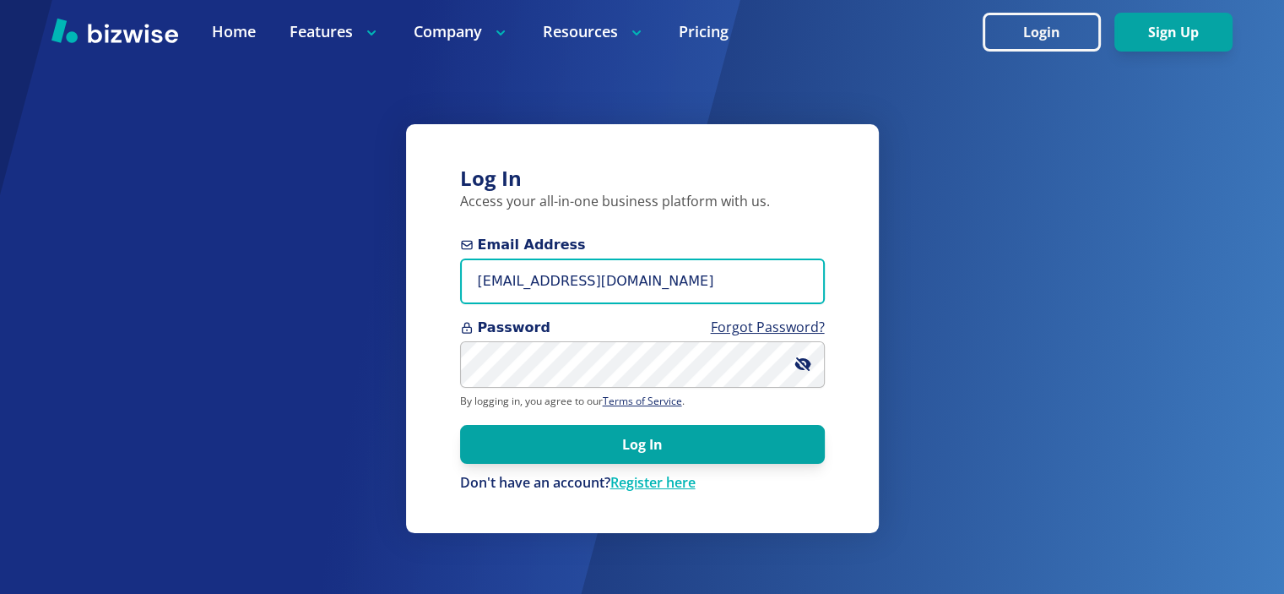
type input "[EMAIL_ADDRESS][DOMAIN_NAME]"
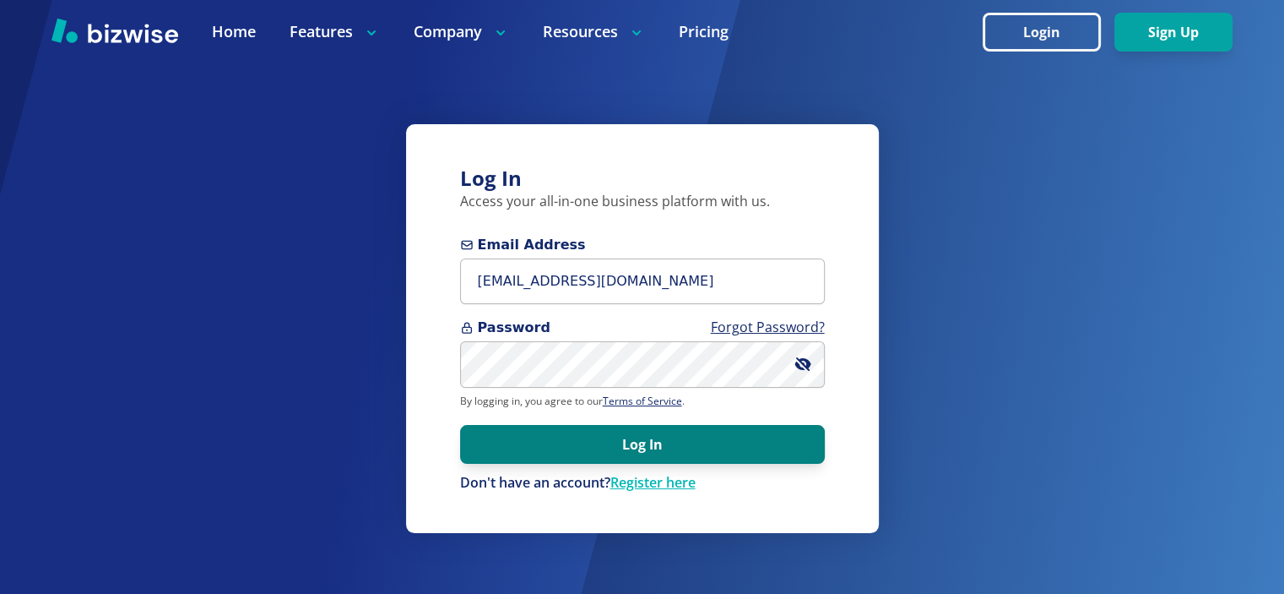
click at [486, 455] on button "Log In" at bounding box center [642, 444] width 365 height 39
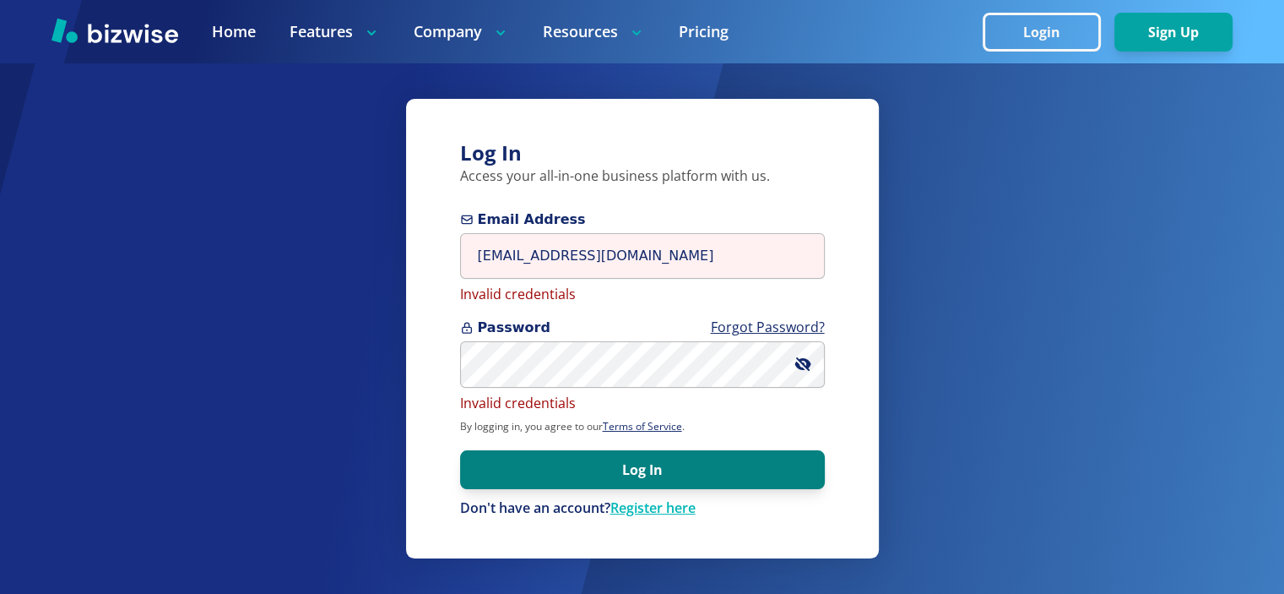
scroll to position [4, 0]
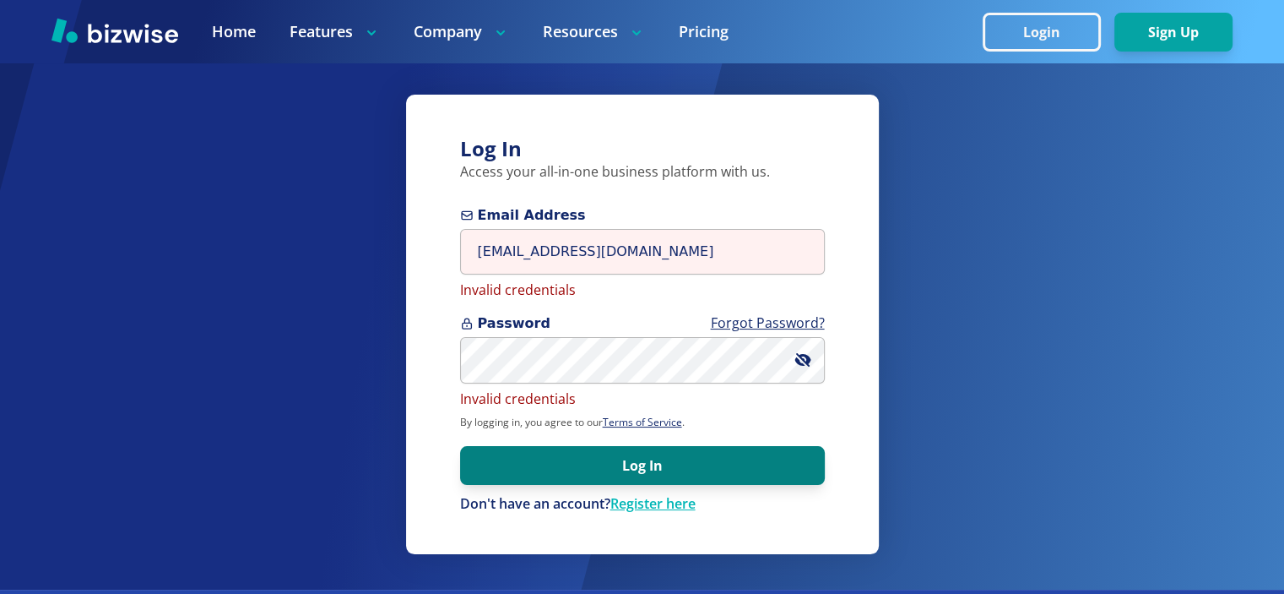
click at [507, 465] on button "Log In" at bounding box center [642, 465] width 365 height 39
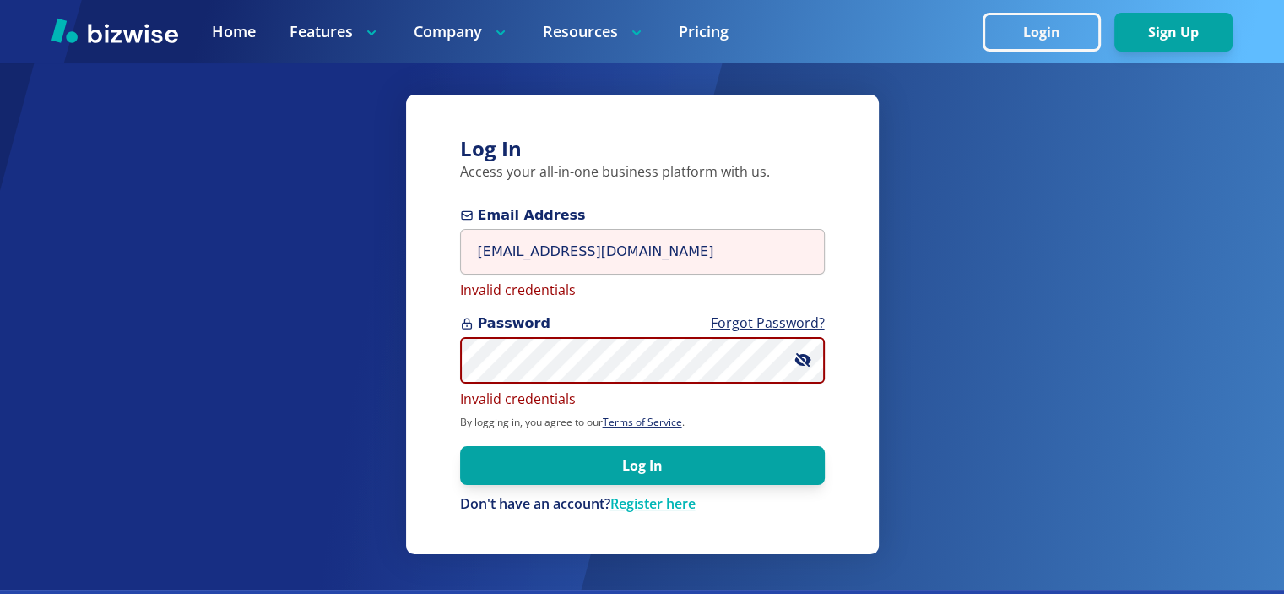
scroll to position [5, 0]
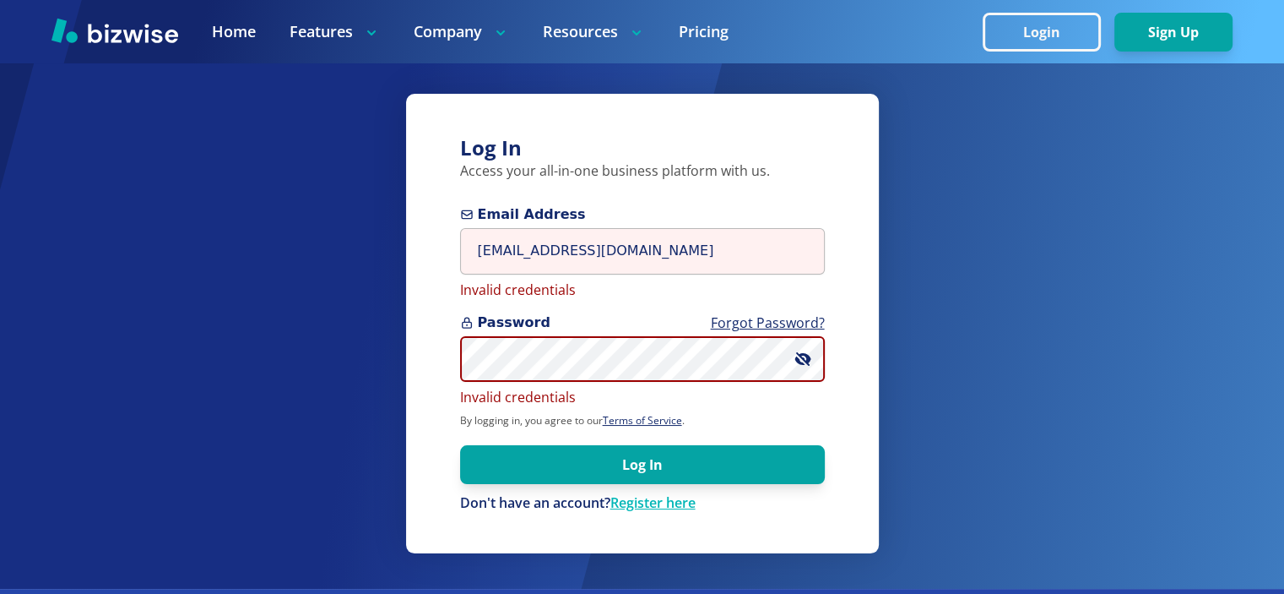
click at [387, 377] on div "Log In Access your all-in-one business platform with us. Email Address info@the…" at bounding box center [642, 292] width 1284 height 594
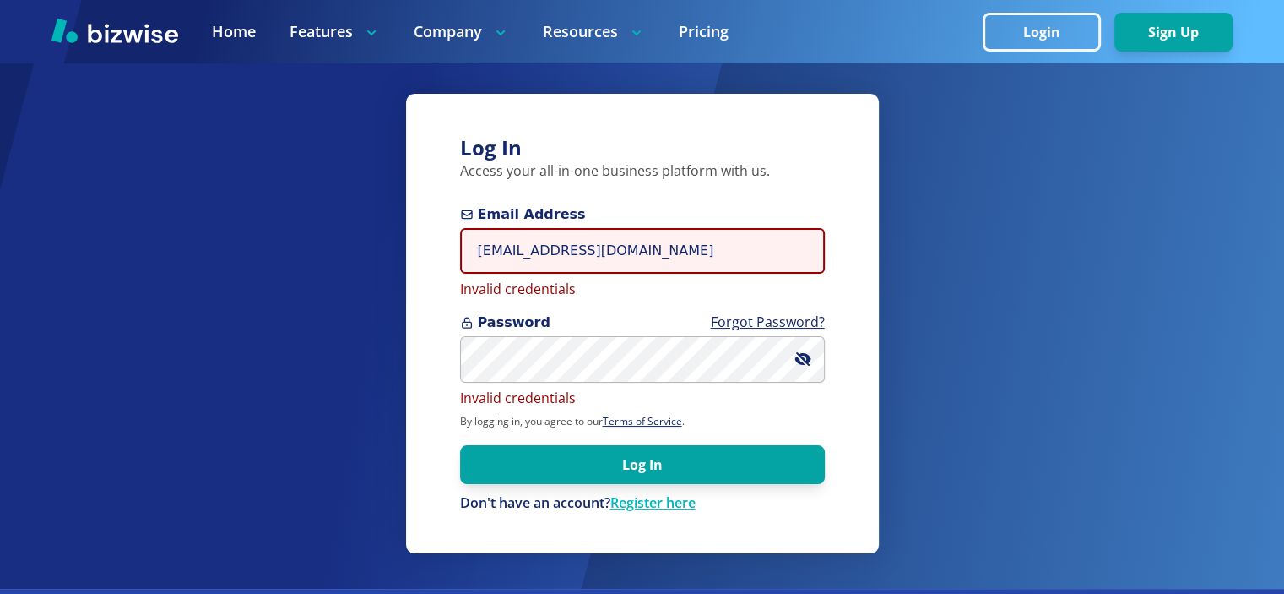
drag, startPoint x: 506, startPoint y: 265, endPoint x: 451, endPoint y: 265, distance: 54.9
click at [451, 265] on div "Log In Access your all-in-one business platform with us. Email Address info@the…" at bounding box center [642, 323] width 473 height 459
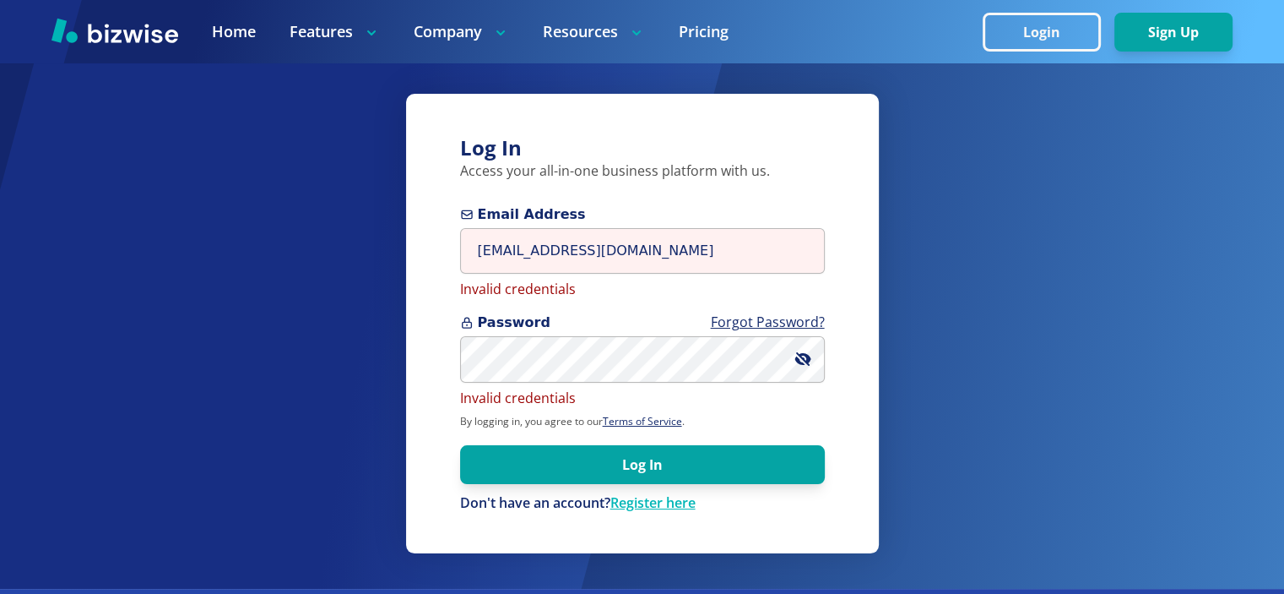
click at [451, 265] on div "Log In Access your all-in-one business platform with us. Email Address info@the…" at bounding box center [642, 323] width 473 height 459
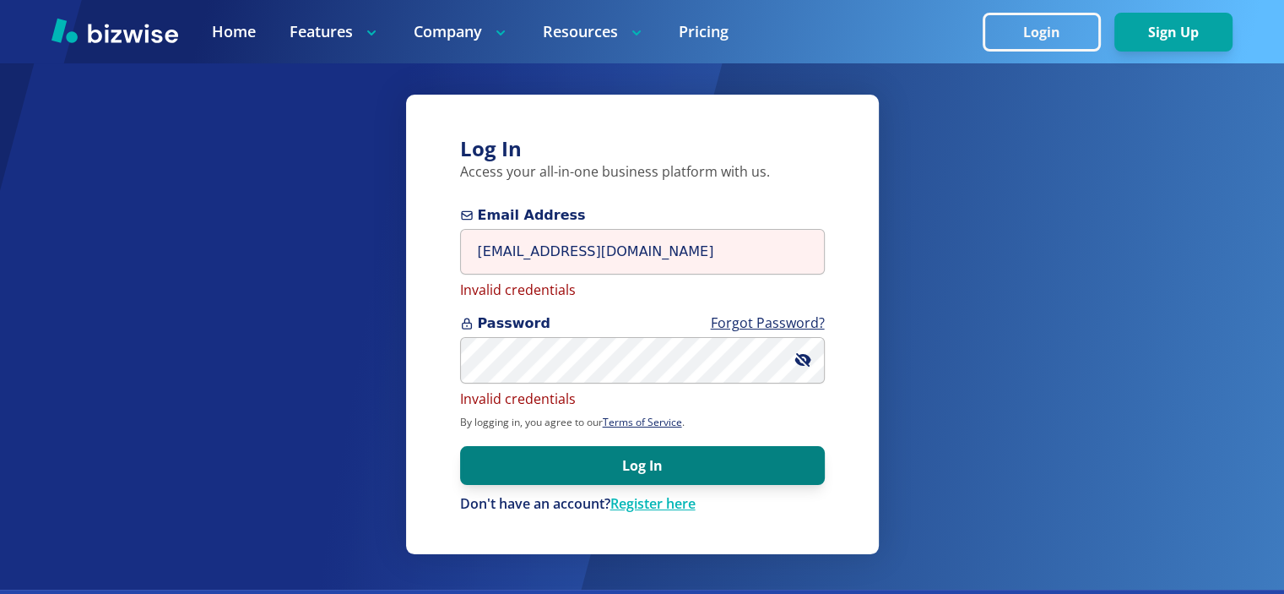
click at [625, 464] on button "Log In" at bounding box center [642, 465] width 365 height 39
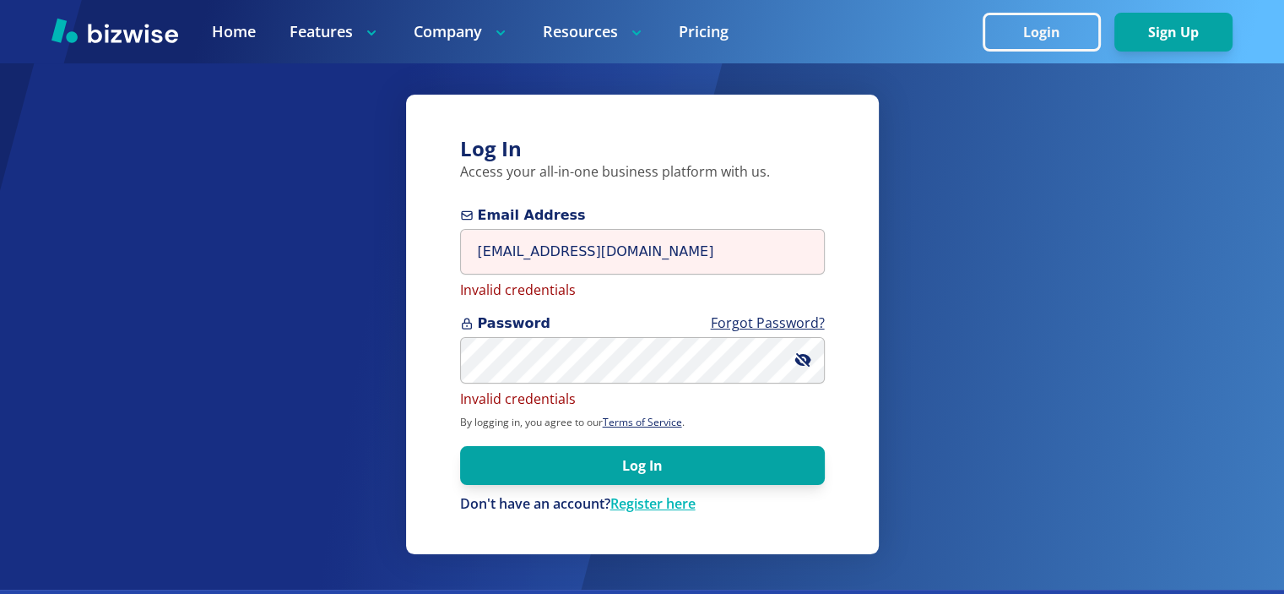
click at [670, 308] on form "Email Address [EMAIL_ADDRESS][DOMAIN_NAME] Invalid credentials Password Forgot …" at bounding box center [642, 359] width 365 height 308
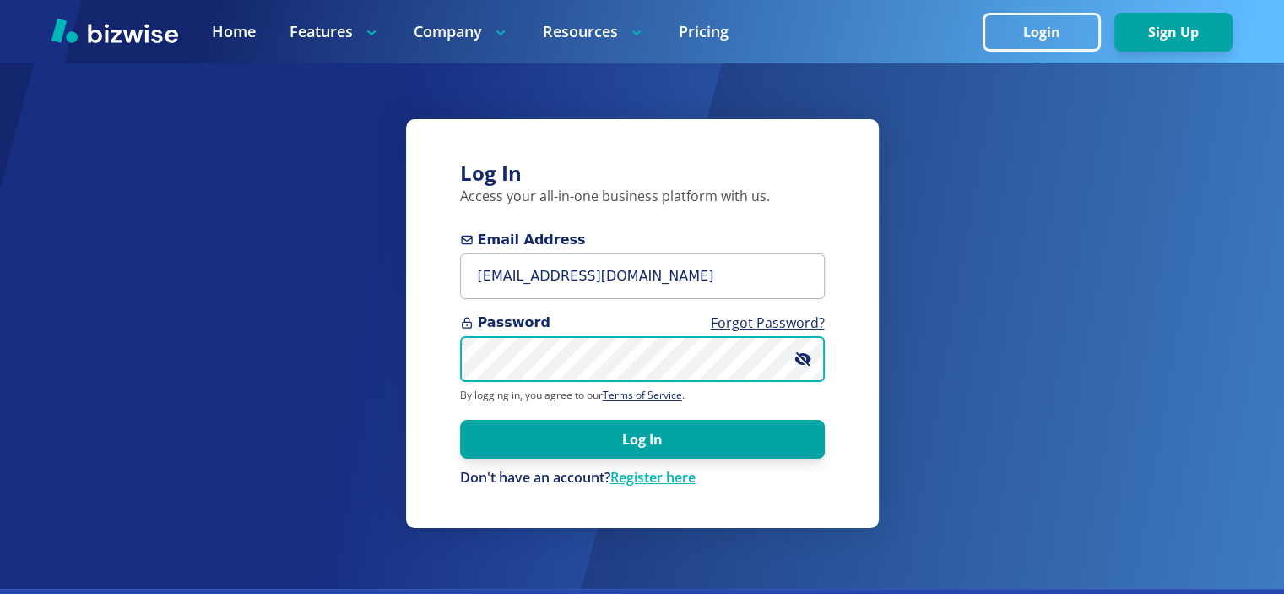
scroll to position [30, 0]
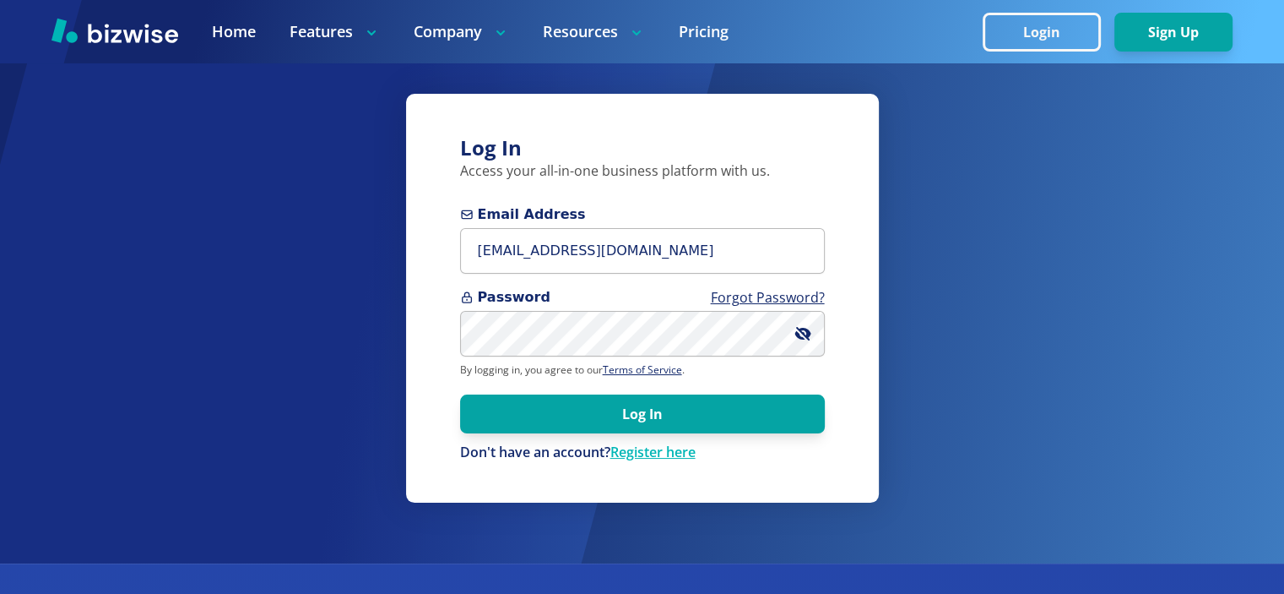
click at [537, 381] on form "Email Address info@thestartupleads.com Password Forgot Password? By logging in,…" at bounding box center [642, 333] width 365 height 258
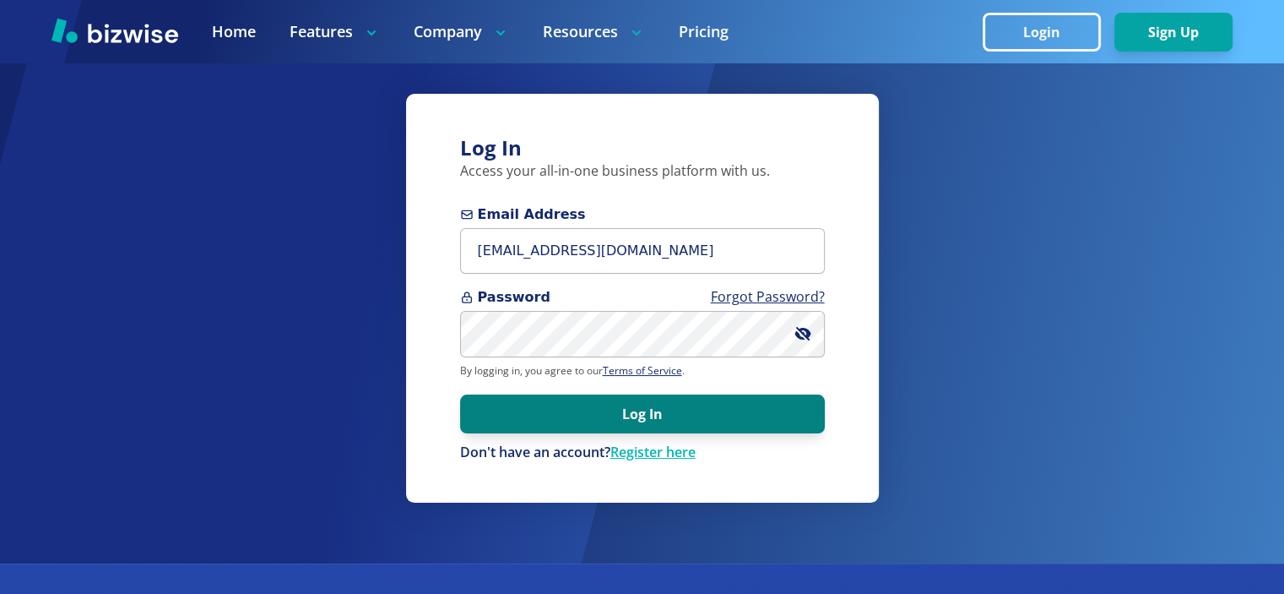
click at [544, 396] on form "Email Address info@thestartupleads.com Password Forgot Password? By logging in,…" at bounding box center [642, 333] width 365 height 258
click at [705, 410] on button "Log In" at bounding box center [642, 413] width 365 height 39
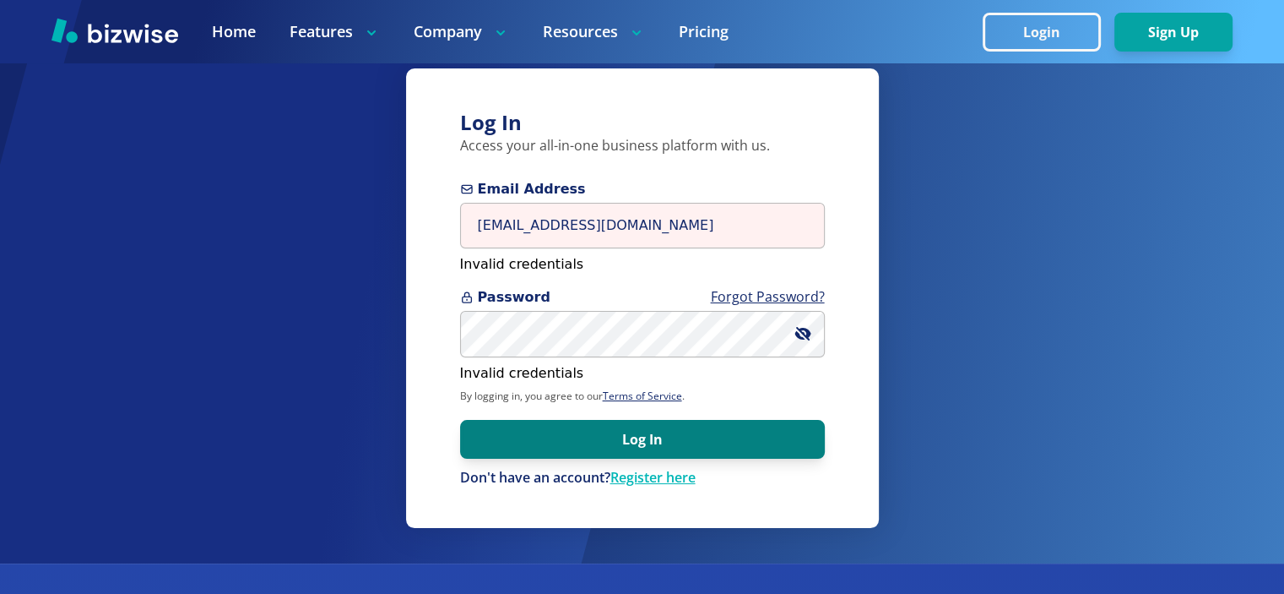
scroll to position [4, 0]
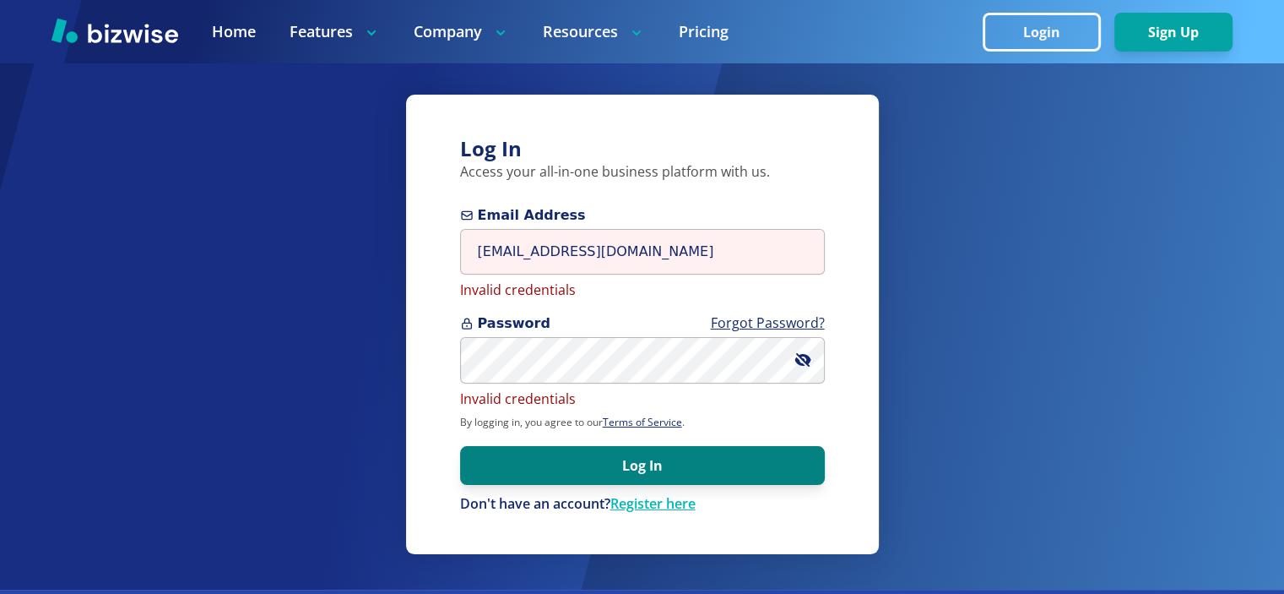
click at [705, 410] on form "Email Address [EMAIL_ADDRESS][DOMAIN_NAME] Invalid credentials Password Forgot …" at bounding box center [642, 359] width 365 height 308
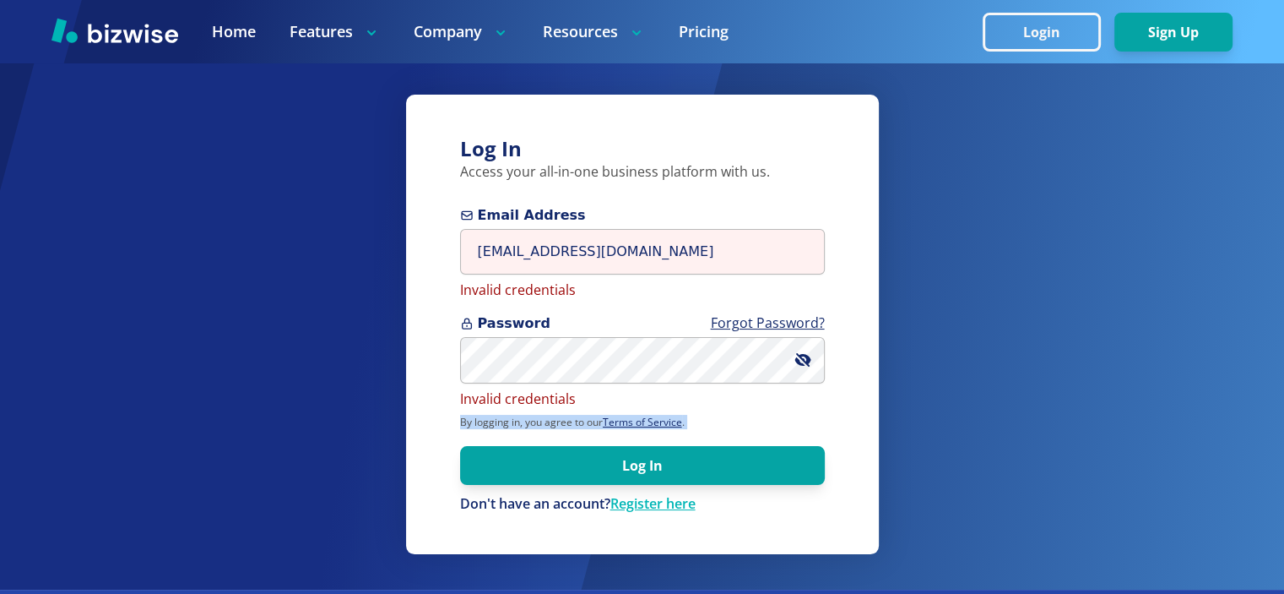
click at [766, 418] on p "By logging in, you agree to our Terms of Service ." at bounding box center [642, 422] width 365 height 14
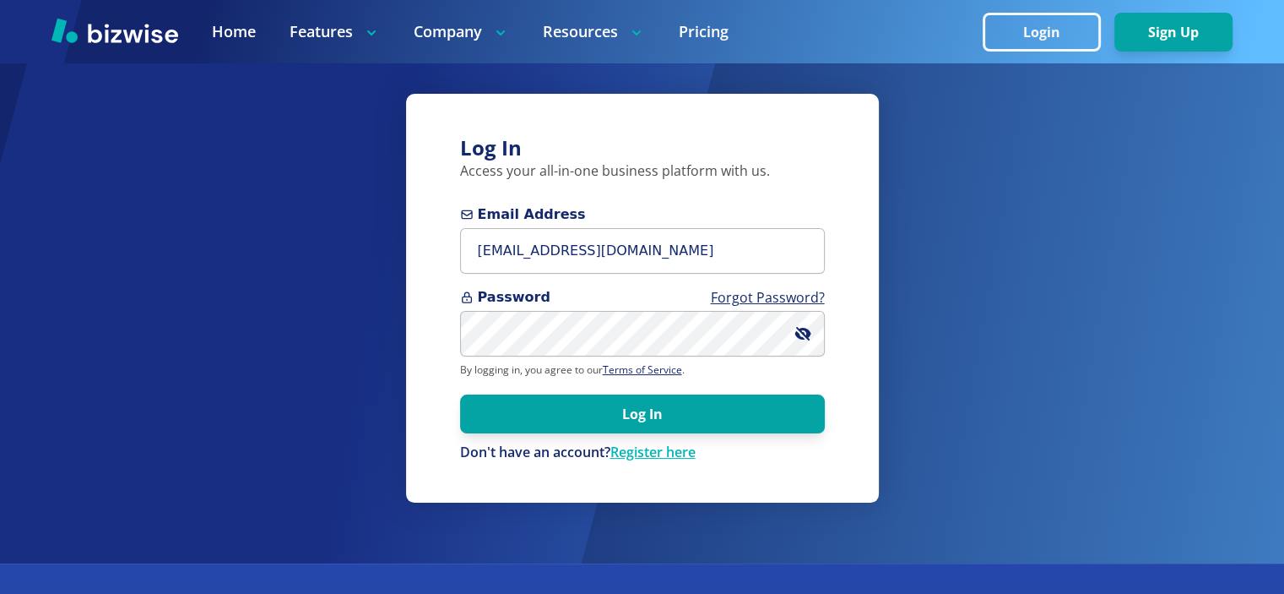
click at [792, 434] on form "Email Address info@thestartupleads.com Password Forgot Password? By logging in,…" at bounding box center [642, 333] width 365 height 258
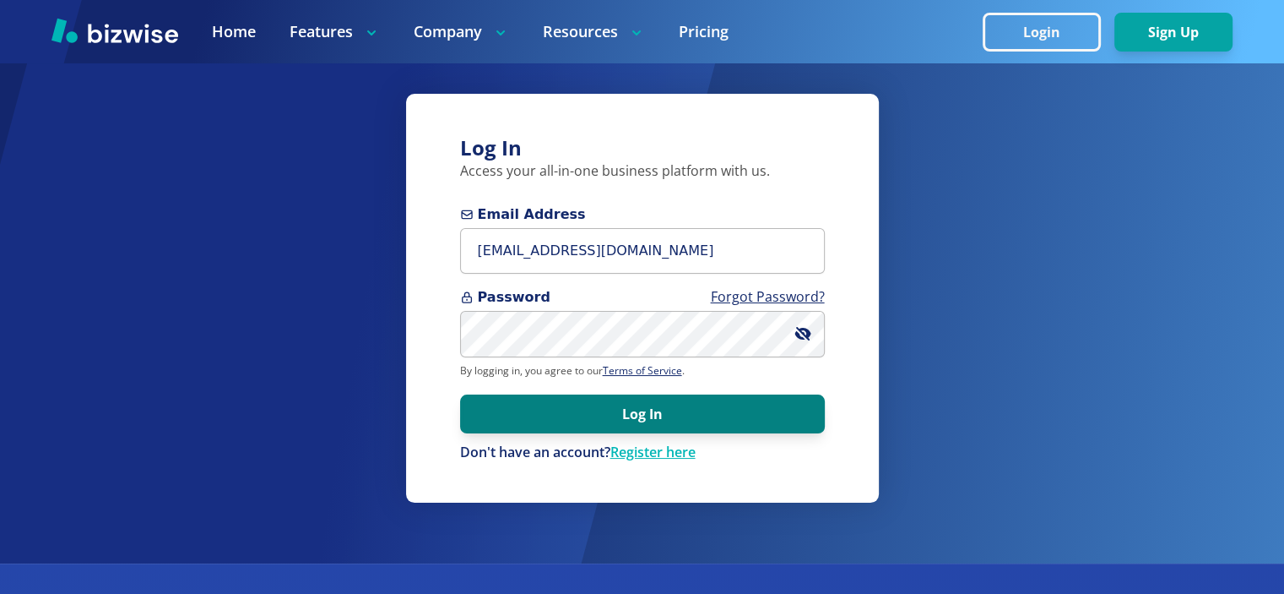
click at [754, 411] on button "Log In" at bounding box center [642, 413] width 365 height 39
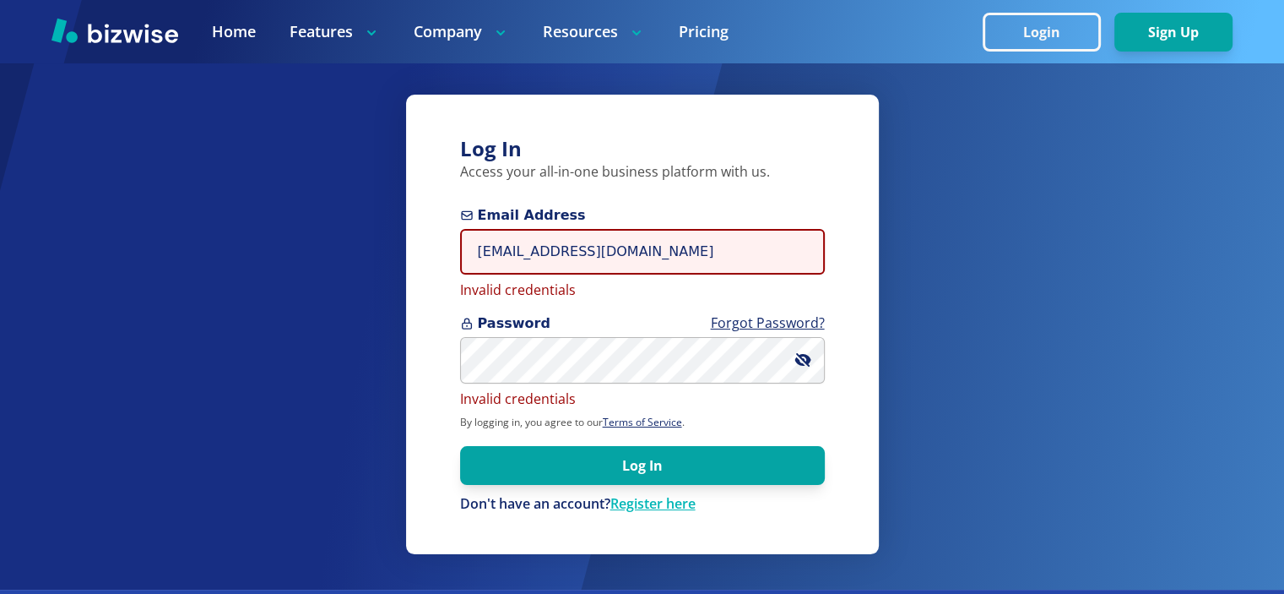
scroll to position [5, 0]
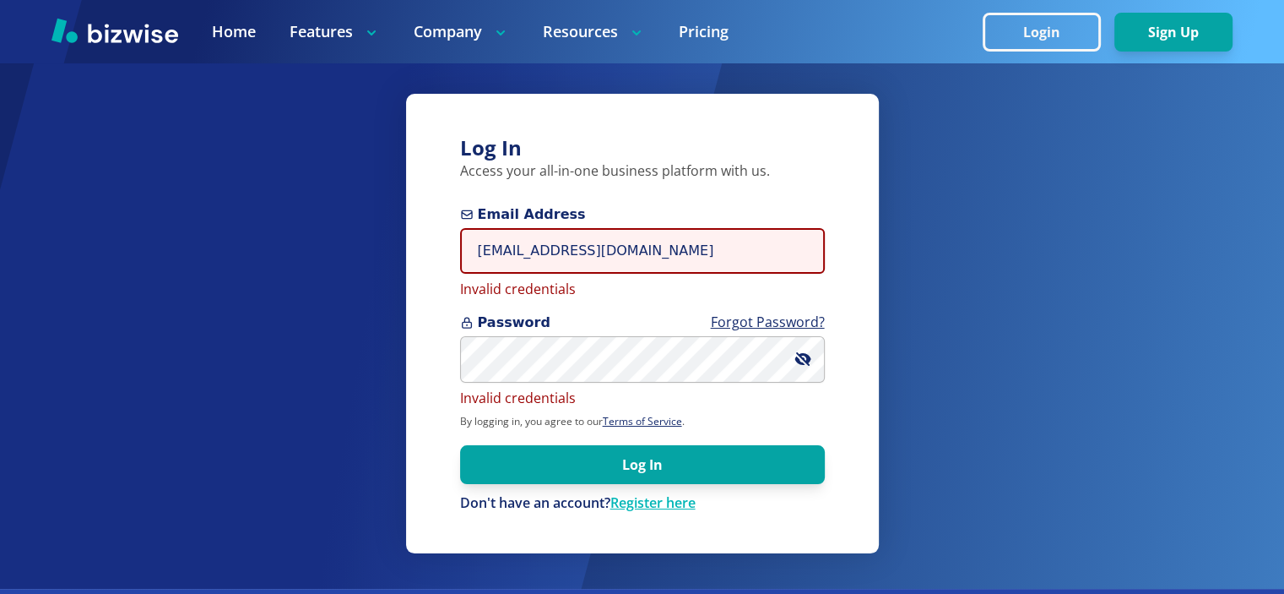
drag, startPoint x: 474, startPoint y: 248, endPoint x: 462, endPoint y: 247, distance: 11.9
click at [462, 247] on input "[EMAIL_ADDRESS][DOMAIN_NAME]" at bounding box center [642, 251] width 365 height 46
click at [507, 252] on input "[EMAIL_ADDRESS][DOMAIN_NAME]" at bounding box center [642, 251] width 365 height 46
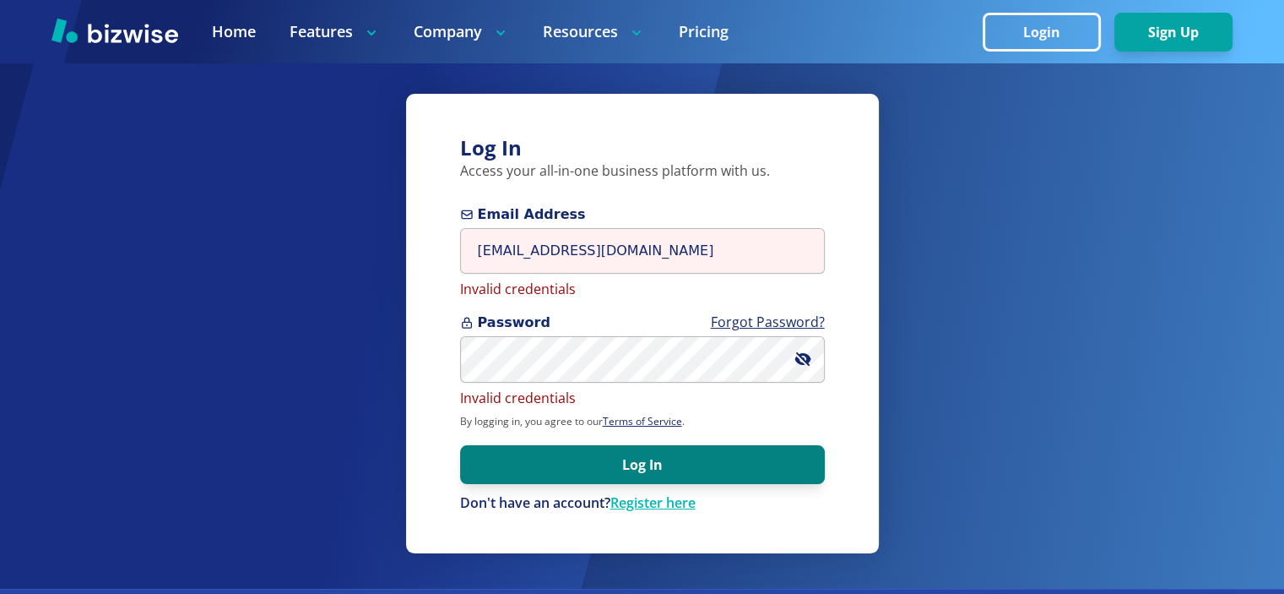
click at [640, 464] on button "Log In" at bounding box center [642, 464] width 365 height 39
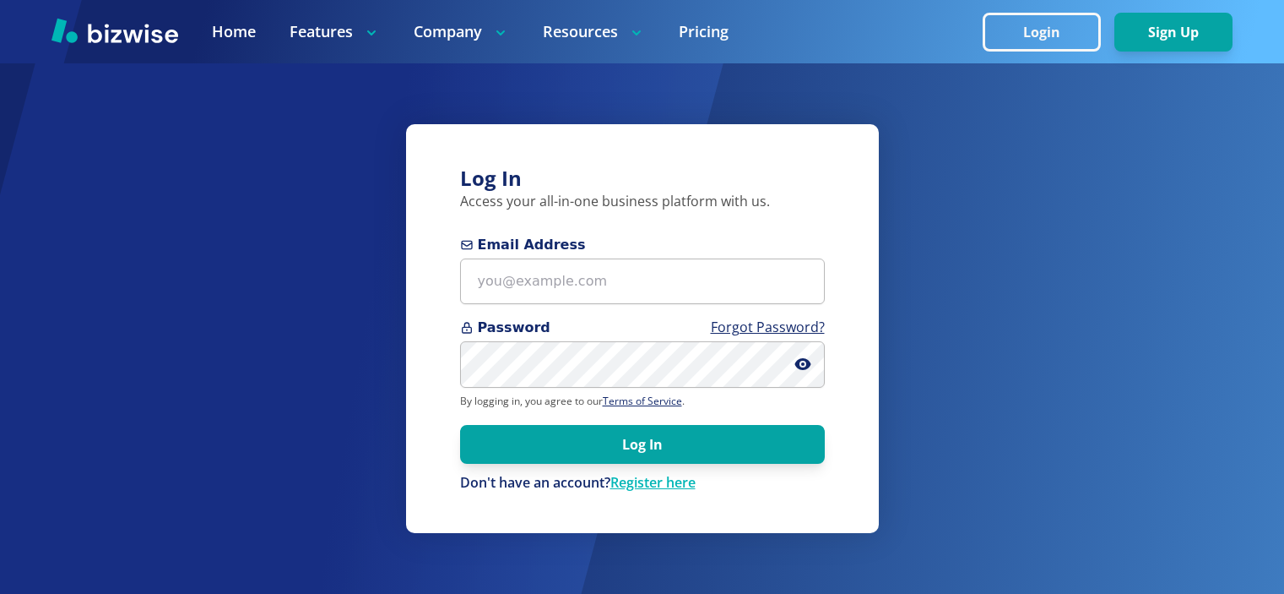
scroll to position [4, 0]
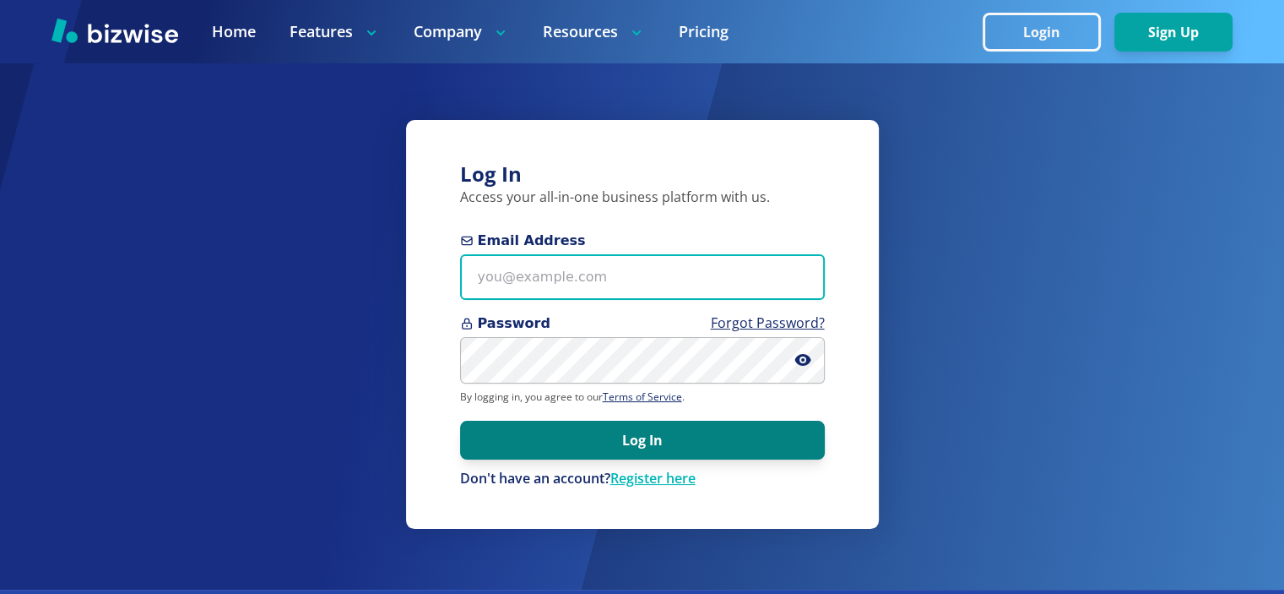
type input "[EMAIL_ADDRESS][DOMAIN_NAME]"
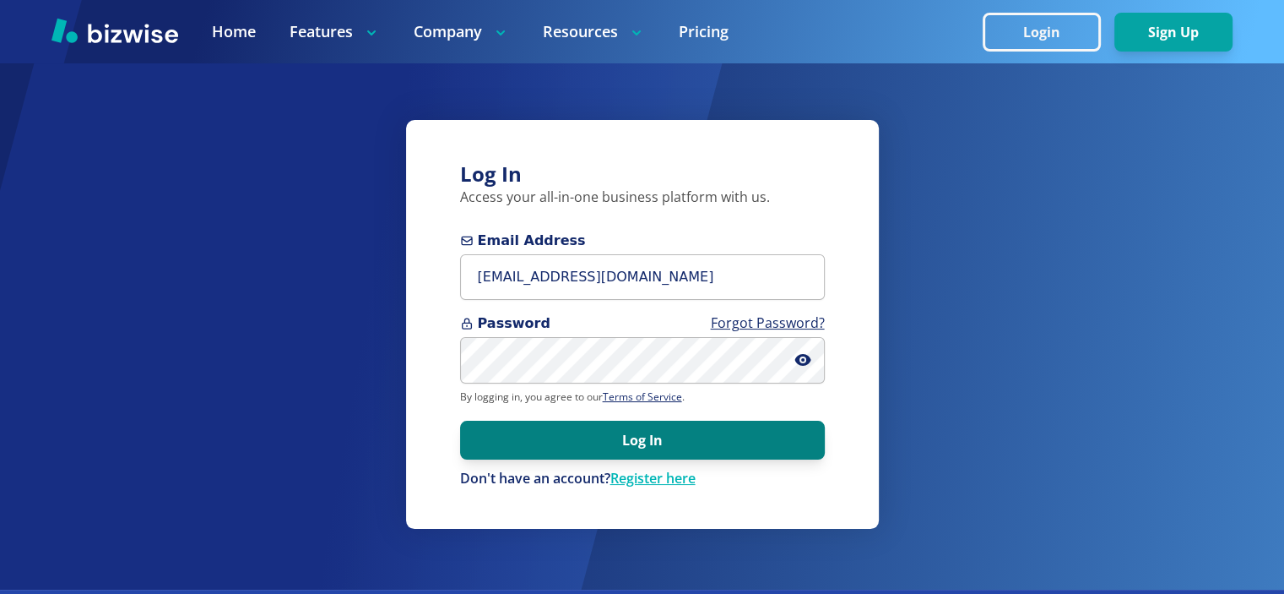
click at [723, 442] on button "Log In" at bounding box center [642, 439] width 365 height 39
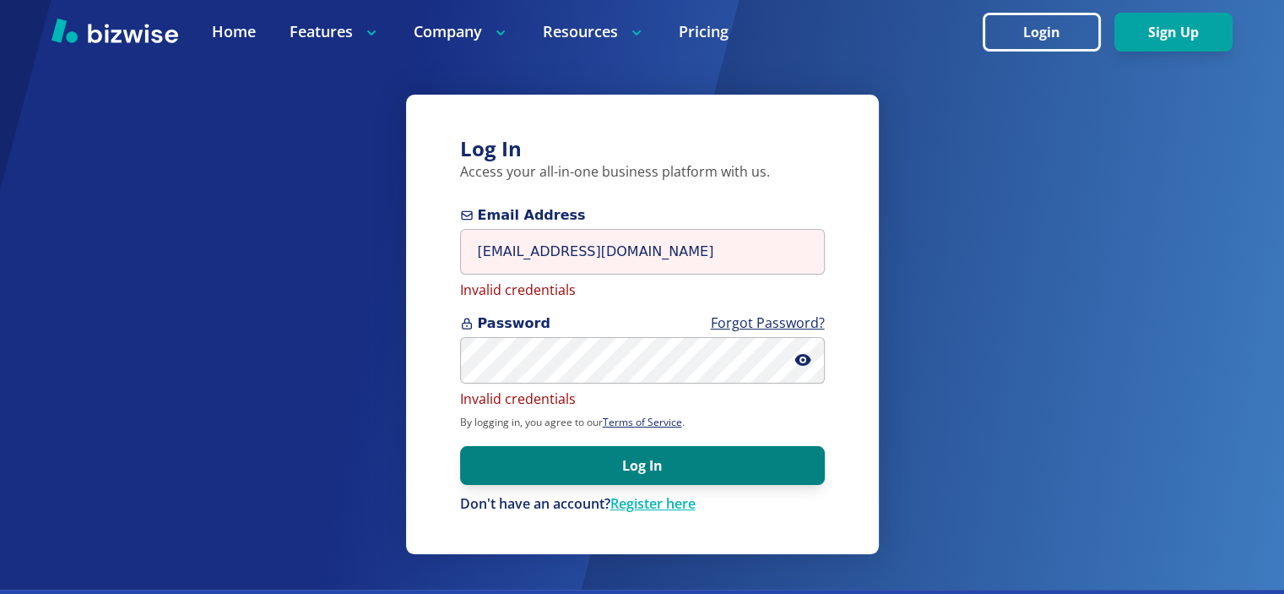
scroll to position [0, 0]
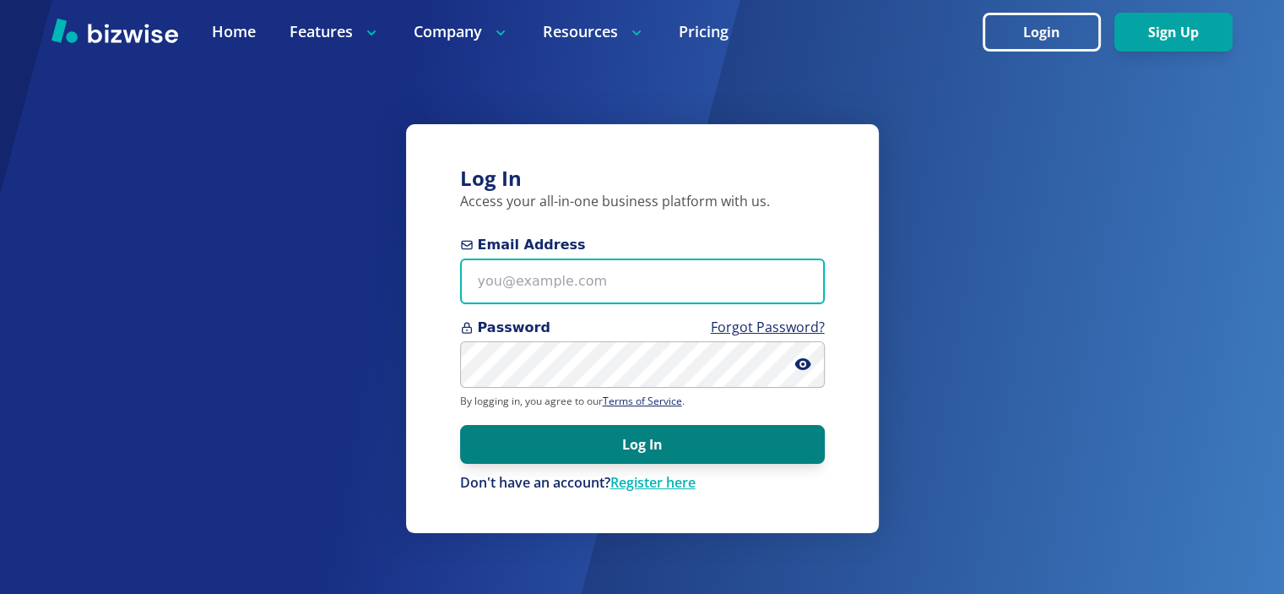
type input "[EMAIL_ADDRESS][DOMAIN_NAME]"
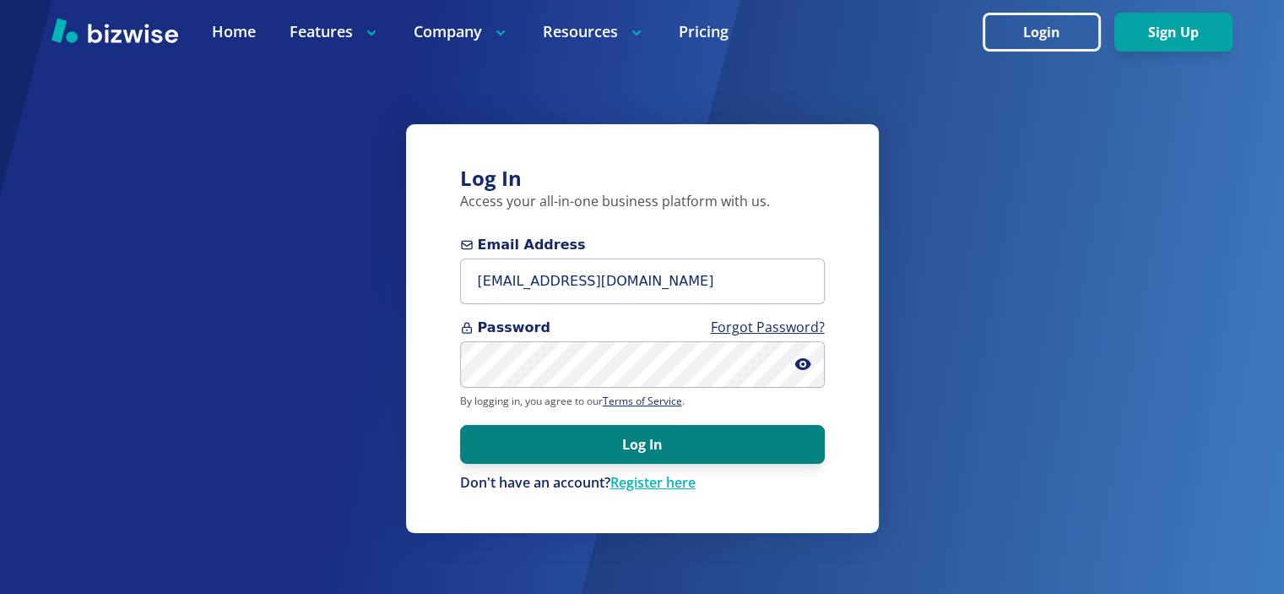
click at [638, 446] on button "Log In" at bounding box center [642, 444] width 365 height 39
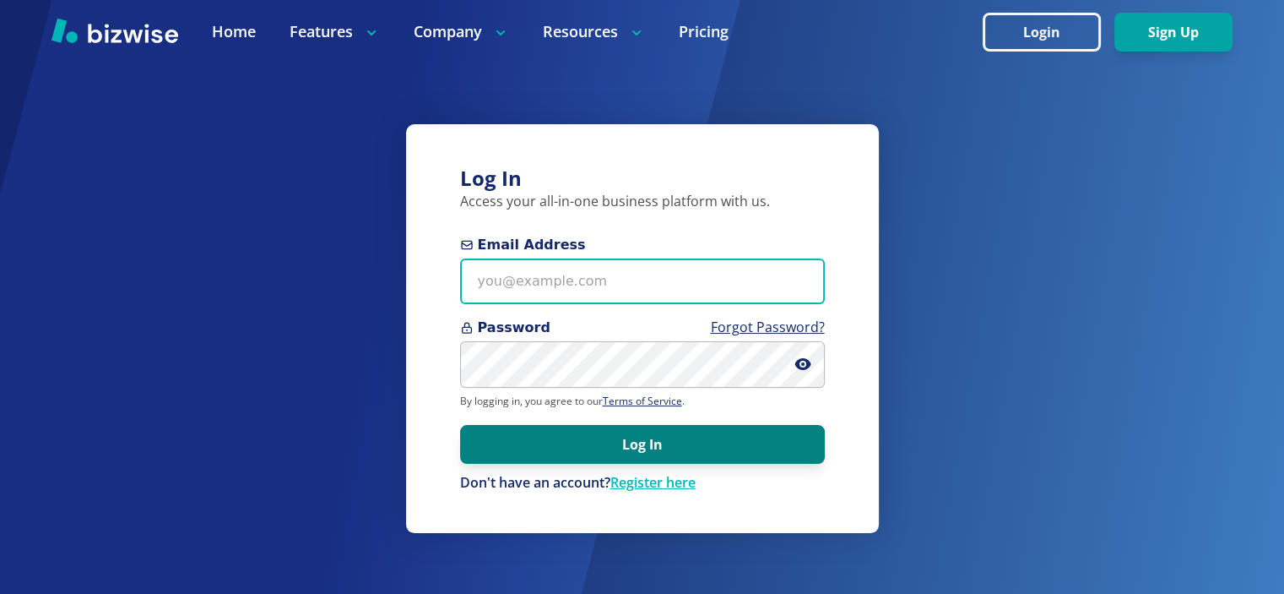
type input "[EMAIL_ADDRESS][DOMAIN_NAME]"
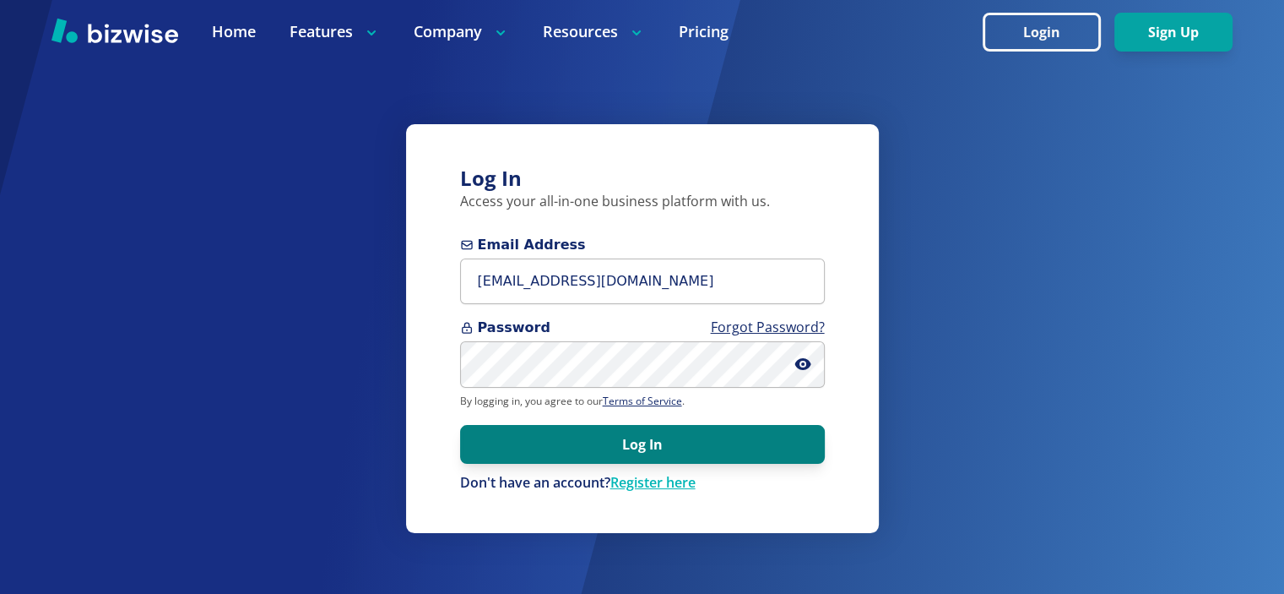
click at [648, 448] on button "Log In" at bounding box center [642, 444] width 365 height 39
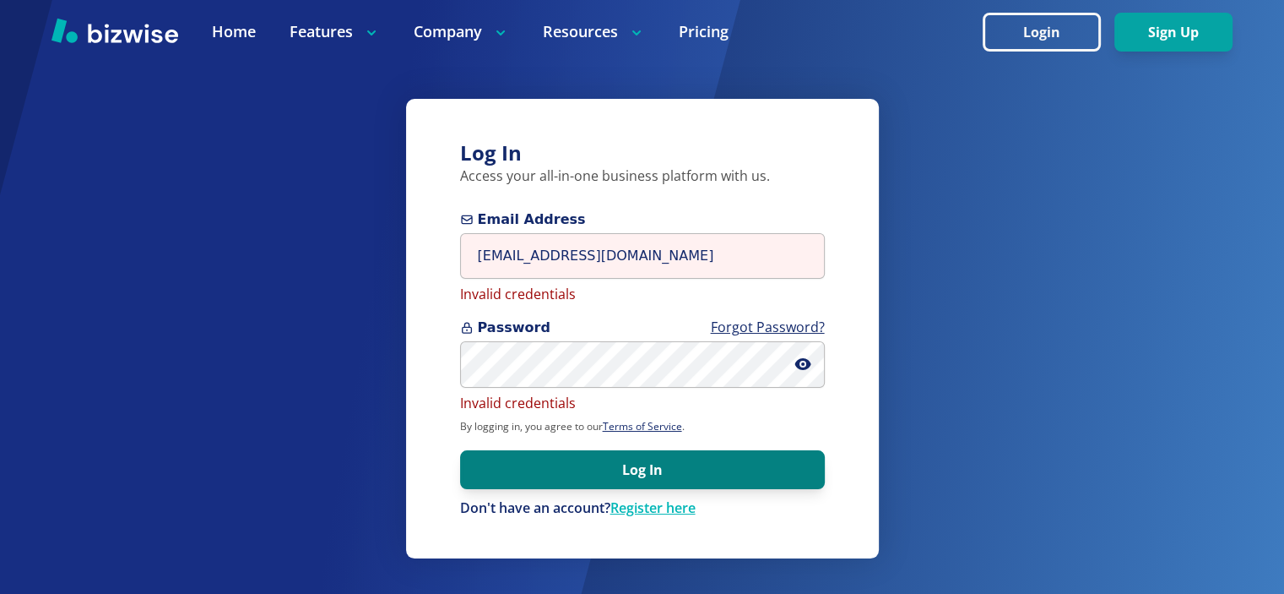
click at [648, 448] on form "Email Address [EMAIL_ADDRESS][DOMAIN_NAME] Invalid credentials Password Forgot …" at bounding box center [642, 363] width 365 height 308
click at [647, 454] on button "Log In" at bounding box center [642, 469] width 365 height 39
click at [665, 461] on button "Log In" at bounding box center [642, 469] width 365 height 39
